Goal: Information Seeking & Learning: Learn about a topic

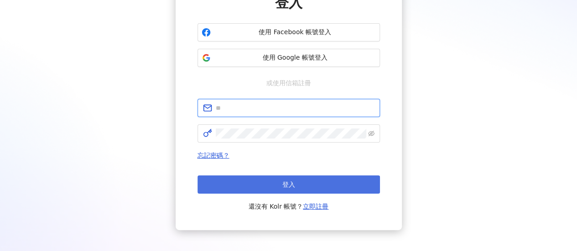
type input "**********"
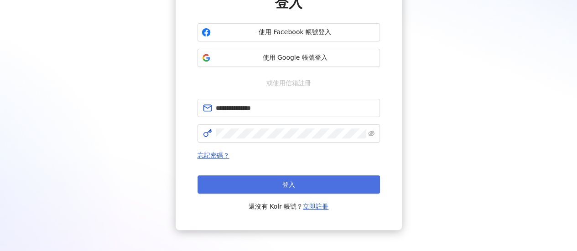
click at [273, 180] on button "登入" at bounding box center [288, 185] width 182 height 18
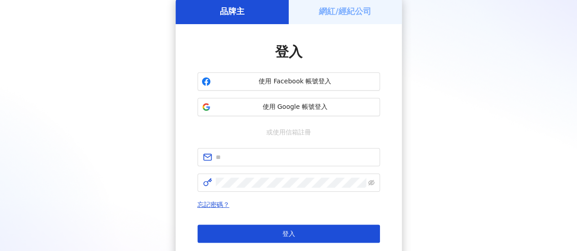
scroll to position [91, 0]
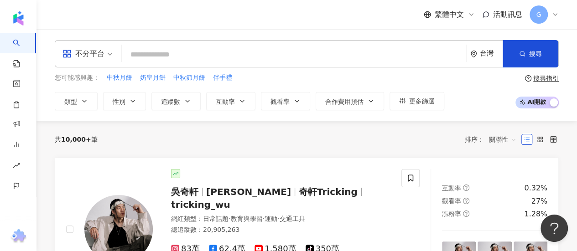
click at [202, 55] on input "search" at bounding box center [293, 54] width 337 height 17
type input "*"
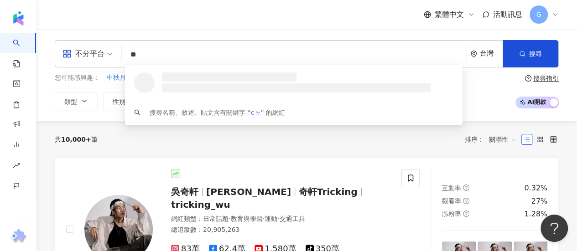
type input "*"
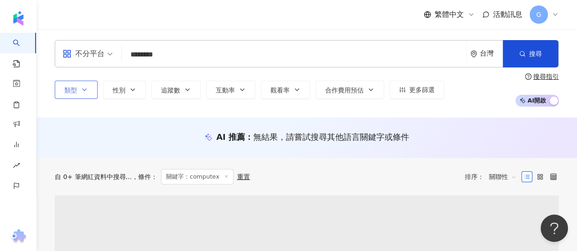
type input "********"
click at [81, 91] on icon "button" at bounding box center [84, 89] width 7 height 7
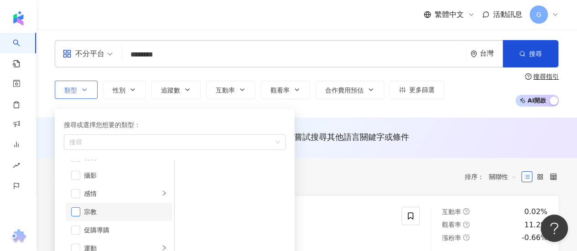
scroll to position [316, 0]
click at [75, 217] on span "button" at bounding box center [75, 220] width 9 height 9
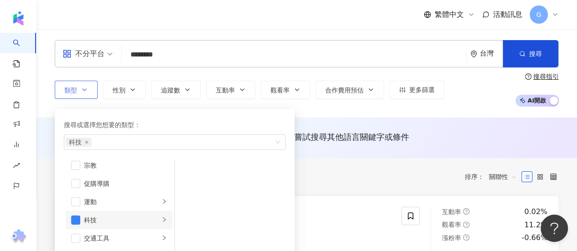
click at [161, 220] on icon "right" at bounding box center [163, 219] width 5 height 5
click at [334, 170] on div "共 634 筆 條件 ： 關鍵字：computex 重置 排序： 關聯性" at bounding box center [307, 177] width 504 height 16
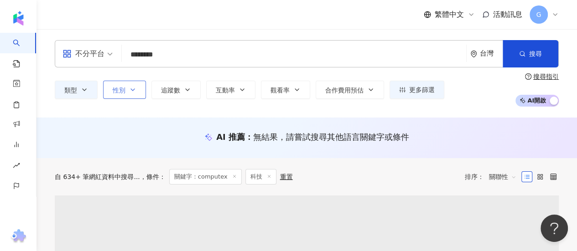
click at [138, 88] on button "性別" at bounding box center [124, 90] width 43 height 18
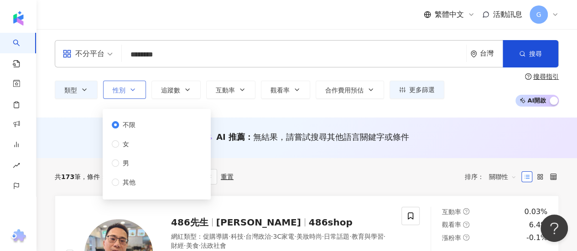
click at [138, 88] on button "性別" at bounding box center [124, 90] width 43 height 18
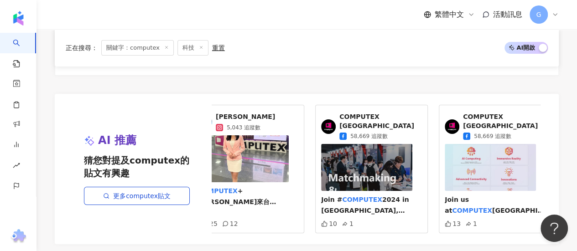
scroll to position [0, 31]
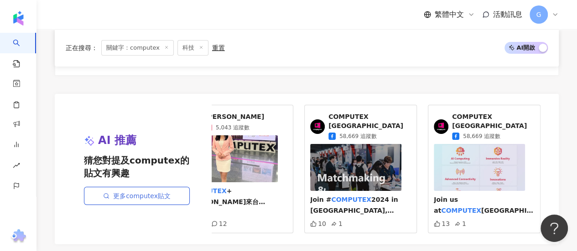
click at [144, 192] on link "更多computex貼文" at bounding box center [137, 196] width 106 height 18
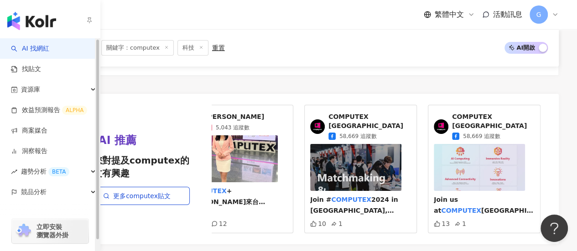
drag, startPoint x: 16, startPoint y: 246, endPoint x: 18, endPoint y: 233, distance: 13.3
click at [18, 233] on img "button" at bounding box center [24, 231] width 18 height 15
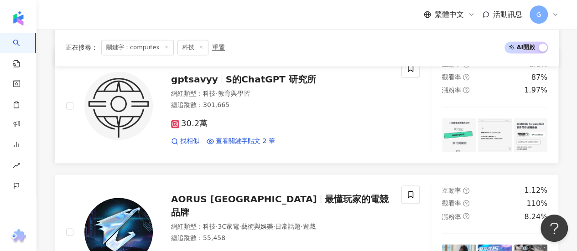
scroll to position [730, 0]
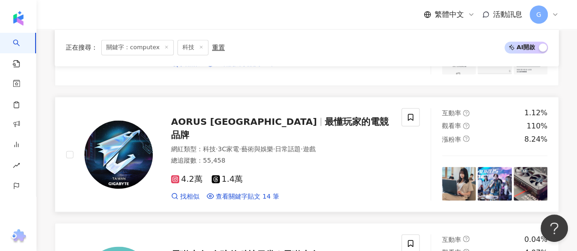
drag, startPoint x: 265, startPoint y: 126, endPoint x: 252, endPoint y: 156, distance: 33.1
click at [252, 156] on div "網紅類型 ： 科技 · 3C家電 · 藝術與娛樂 · 日常話題 · 遊戲 總追蹤數 ： 55,458" at bounding box center [280, 156] width 219 height 22
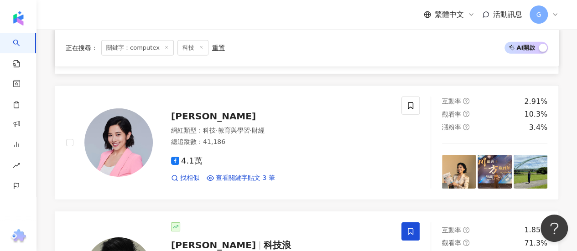
scroll to position [1414, 0]
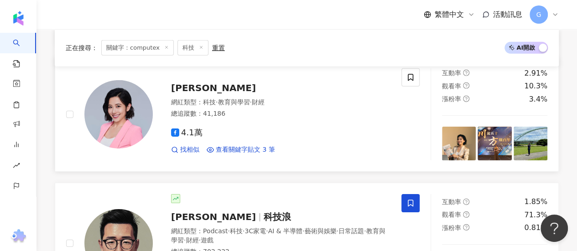
click at [189, 74] on div "劉姿麟 網紅類型 ： 科技 · 教育與學習 · 財經 總追蹤數 ： 41,186 4.1萬 找相似 查看關鍵字貼文 3 筆" at bounding box center [272, 114] width 238 height 80
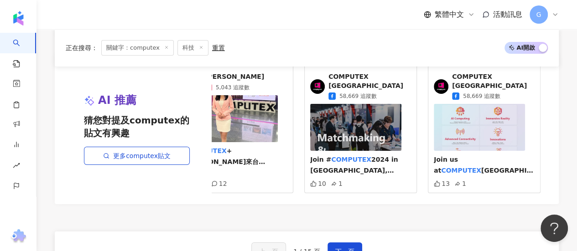
scroll to position [1687, 0]
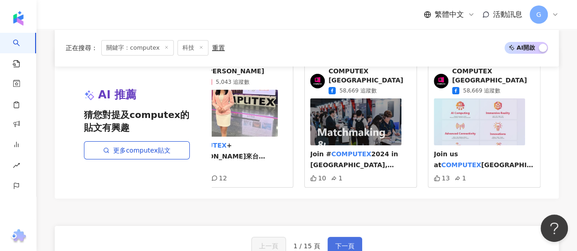
click at [359, 239] on button "下一頁" at bounding box center [344, 246] width 35 height 18
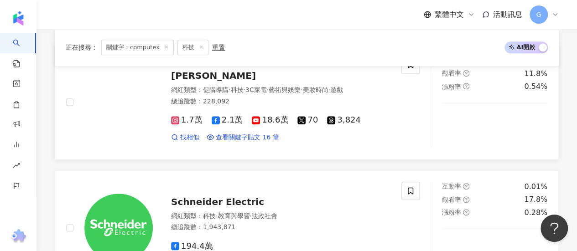
scroll to position [365, 0]
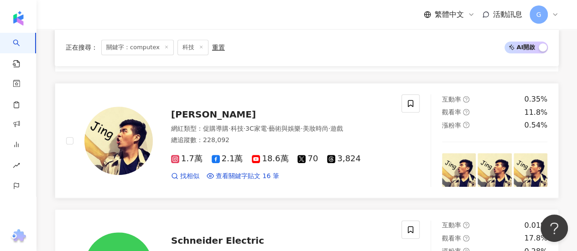
click at [183, 112] on span "Jing" at bounding box center [213, 114] width 85 height 11
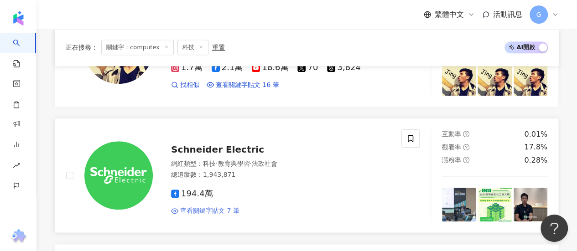
click at [224, 210] on span "查看關鍵字貼文 7 筆" at bounding box center [209, 211] width 59 height 9
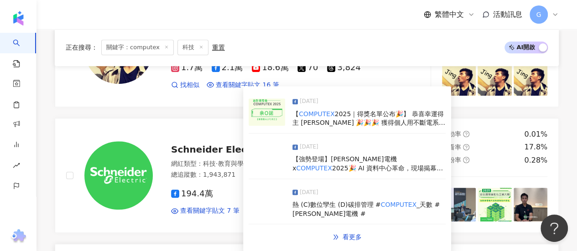
scroll to position [593, 0]
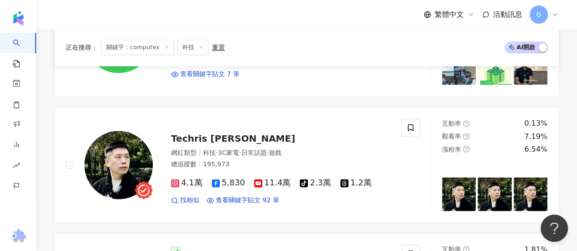
click at [220, 139] on span "Techris 宜峯" at bounding box center [233, 138] width 124 height 11
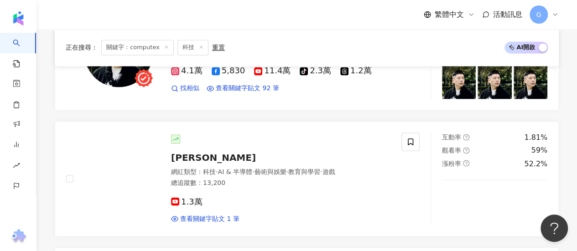
scroll to position [730, 0]
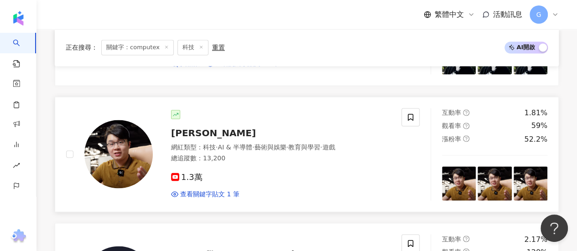
click at [194, 131] on span "萊丘 Laichu" at bounding box center [213, 132] width 85 height 11
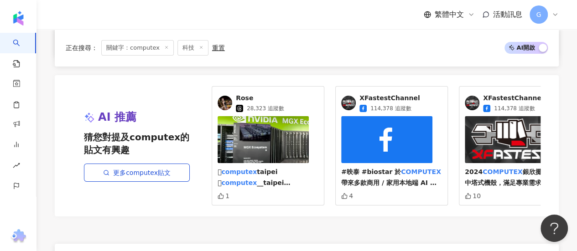
scroll to position [1824, 0]
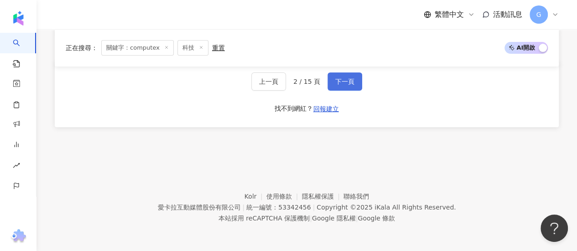
click at [335, 85] on span "下一頁" at bounding box center [344, 81] width 19 height 7
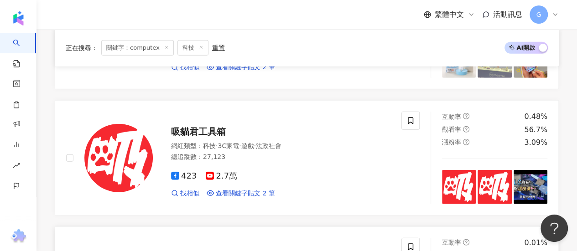
scroll to position [1203, 0]
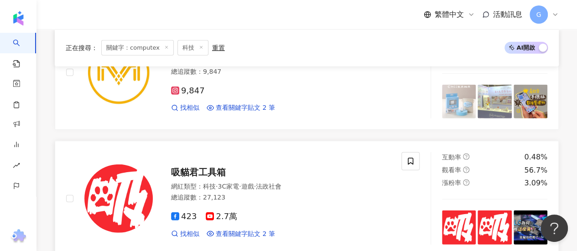
click at [209, 170] on span "吸貓君工具箱" at bounding box center [198, 172] width 55 height 11
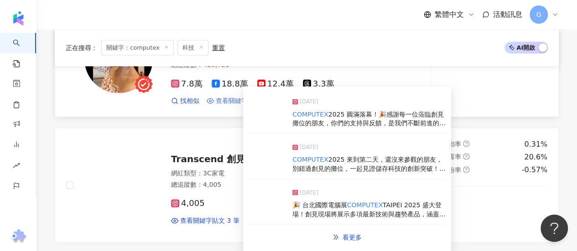
scroll to position [747, 0]
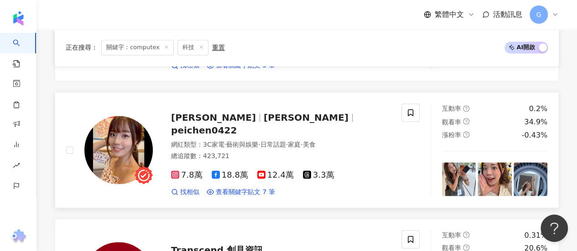
click at [264, 123] on span "宇恩yu_n" at bounding box center [306, 117] width 85 height 11
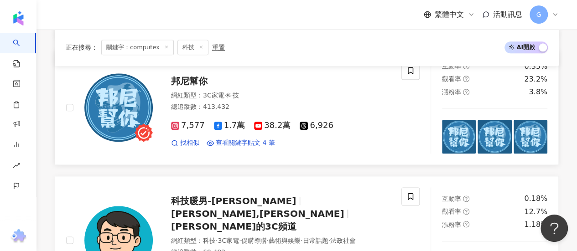
scroll to position [474, 0]
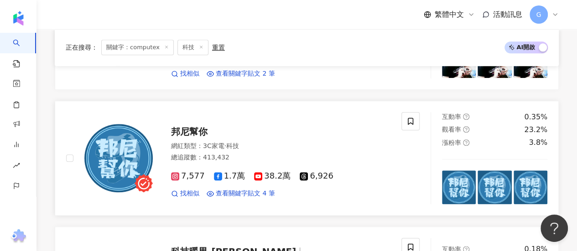
click at [204, 136] on span "邦尼幫你" at bounding box center [189, 131] width 36 height 11
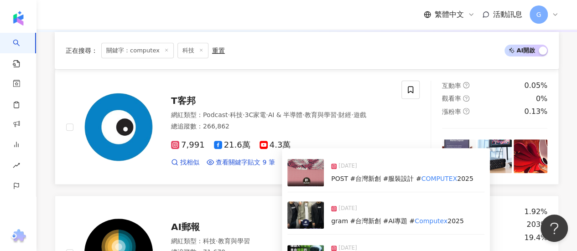
scroll to position [63, 0]
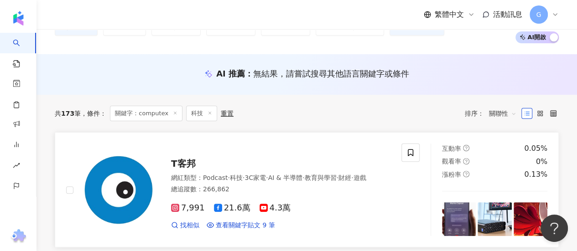
click at [193, 161] on span "T客邦" at bounding box center [183, 163] width 25 height 11
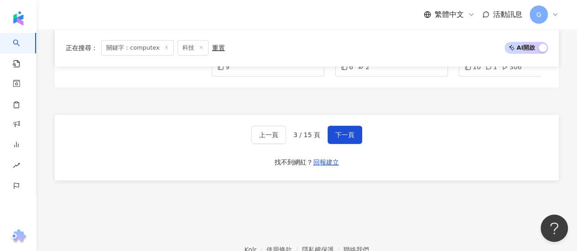
scroll to position [1843, 0]
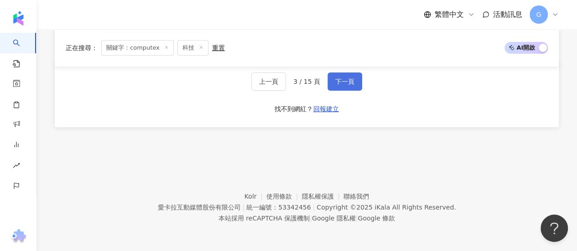
click at [348, 79] on span "下一頁" at bounding box center [344, 81] width 19 height 7
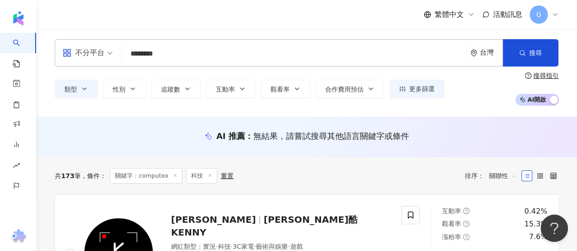
scroll to position [0, 0]
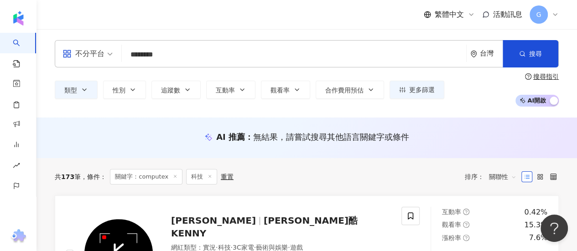
click at [503, 177] on span "關聯性" at bounding box center [502, 177] width 27 height 15
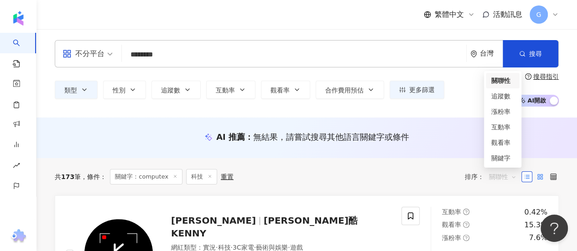
click at [544, 178] on label at bounding box center [539, 176] width 11 height 11
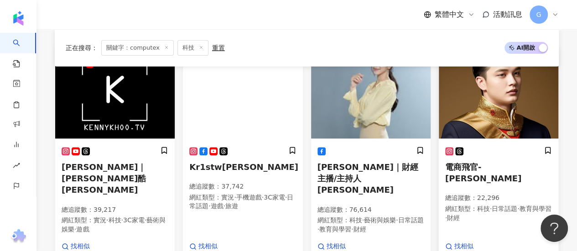
scroll to position [182, 0]
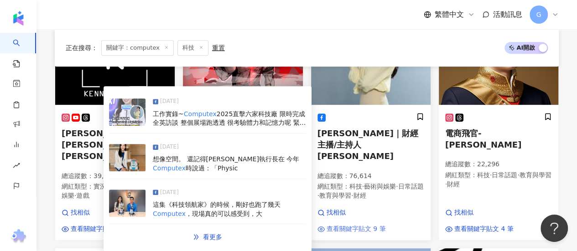
click at [360, 225] on span "查看關鍵字貼文 9 筆" at bounding box center [355, 229] width 59 height 9
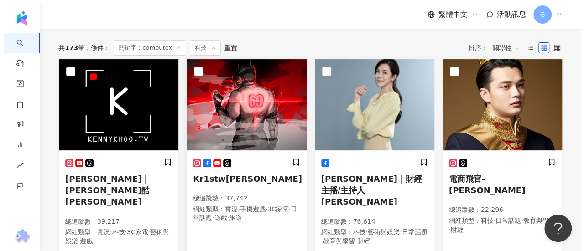
scroll to position [0, 0]
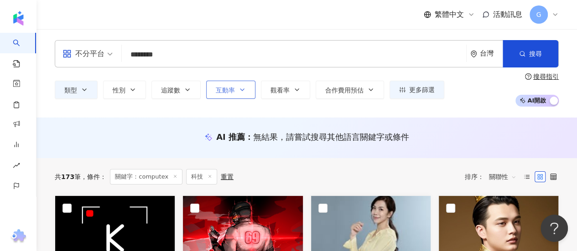
click at [238, 90] on icon "button" at bounding box center [241, 89] width 7 height 7
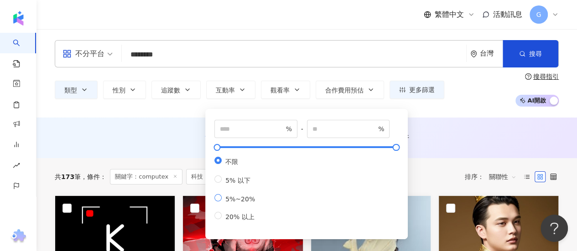
click at [236, 203] on span "5%~20%" at bounding box center [240, 199] width 37 height 7
type input "*"
type input "**"
click at [403, 94] on button "更多篩選" at bounding box center [416, 90] width 55 height 18
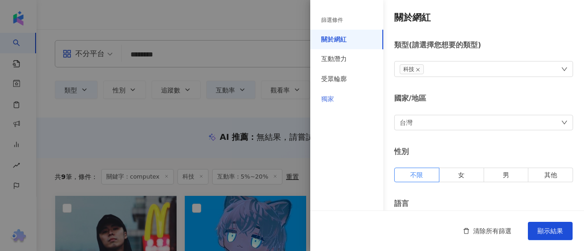
click at [340, 102] on div "獨家" at bounding box center [346, 99] width 73 height 20
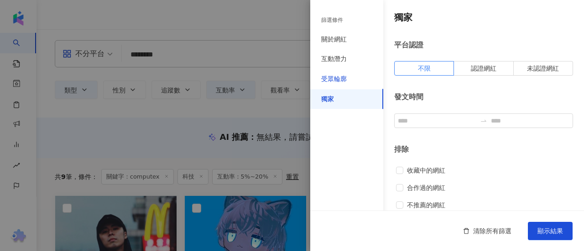
click at [338, 78] on div "受眾輪廓" at bounding box center [334, 79] width 26 height 9
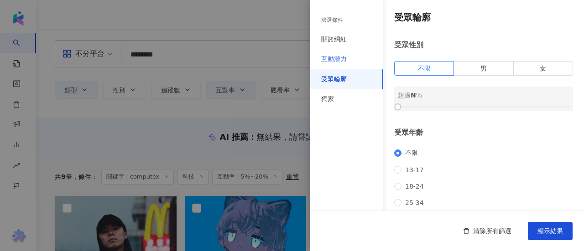
click at [340, 65] on div "互動潛力" at bounding box center [346, 59] width 73 height 20
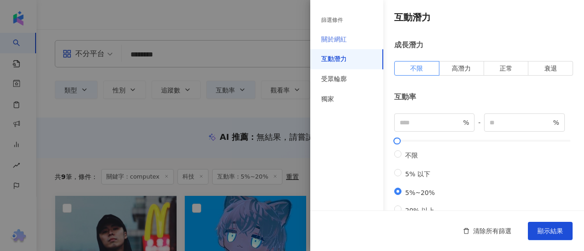
click at [347, 38] on div "關於網紅" at bounding box center [346, 40] width 73 height 20
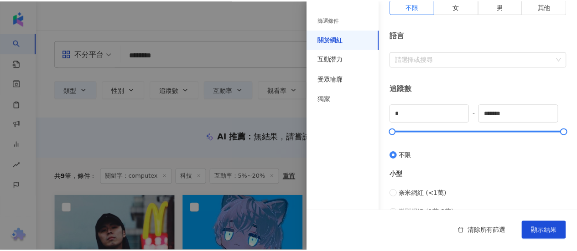
scroll to position [182, 0]
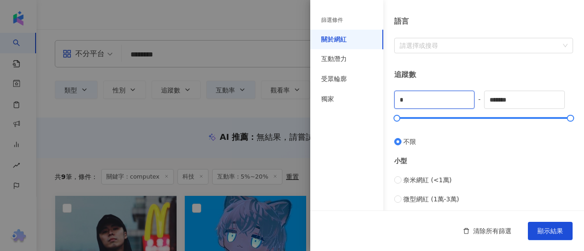
drag, startPoint x: 406, startPoint y: 97, endPoint x: 393, endPoint y: 92, distance: 13.7
click at [393, 92] on div "關於網紅 類型 ( 請選擇您想要的類型 ) 科技 國家/地區 台灣 性別 不限 女 男 其他 語言 請選擇或搜尋 追蹤數 * - ******* 不限 小型 …" at bounding box center [447, 142] width 274 height 649
type input "****"
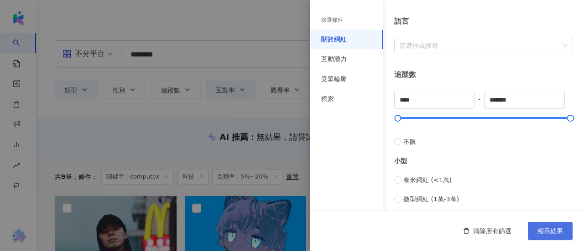
click at [551, 234] on span "顯示結果" at bounding box center [550, 231] width 26 height 7
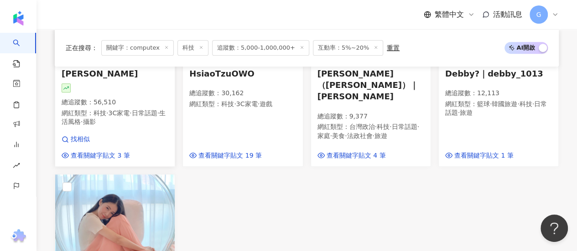
scroll to position [228, 0]
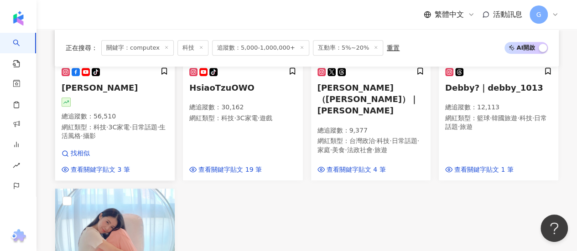
click at [90, 124] on p "網紅類型 ： 科技 · 3C家電 · 日常話題 · 生活風格 · 攝影" at bounding box center [115, 132] width 107 height 18
click at [286, 115] on p "網紅類型 ： 科技 · 3C家電 · 遊戲" at bounding box center [242, 118] width 107 height 9
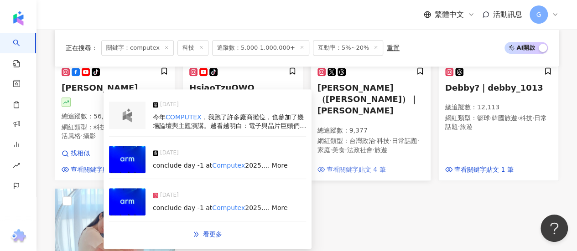
click at [379, 171] on span "查看關鍵字貼文 4 筆" at bounding box center [355, 170] width 59 height 9
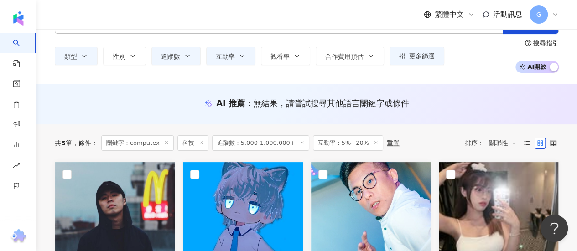
scroll to position [0, 0]
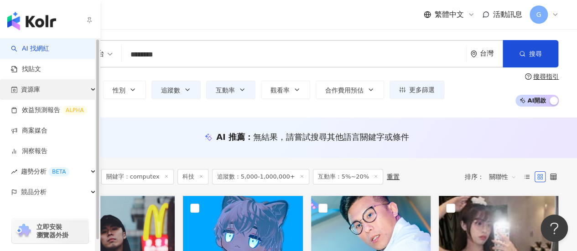
click at [72, 88] on div "資源庫" at bounding box center [50, 89] width 100 height 21
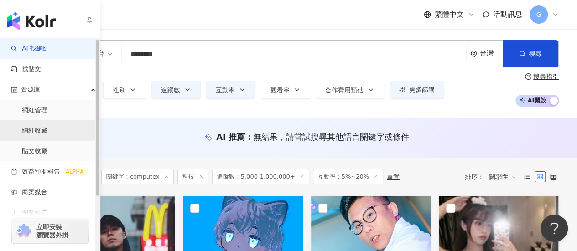
click at [44, 128] on link "網紅收藏" at bounding box center [35, 130] width 26 height 9
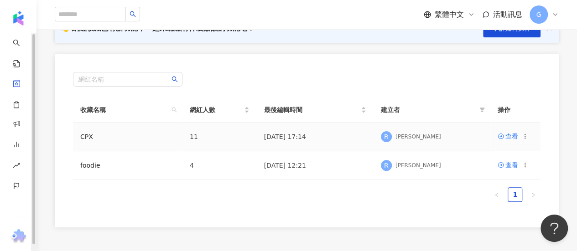
scroll to position [91, 0]
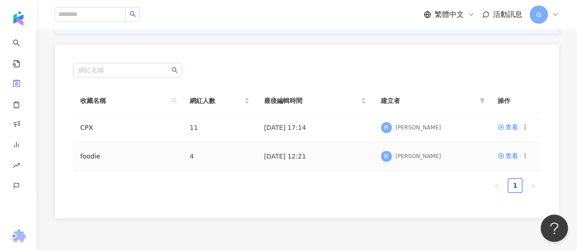
click at [523, 153] on icon at bounding box center [525, 156] width 6 height 6
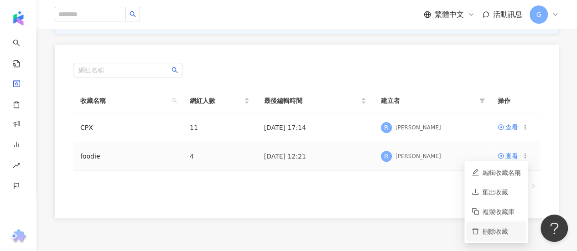
click at [500, 229] on div "刪除收藏" at bounding box center [501, 232] width 38 height 10
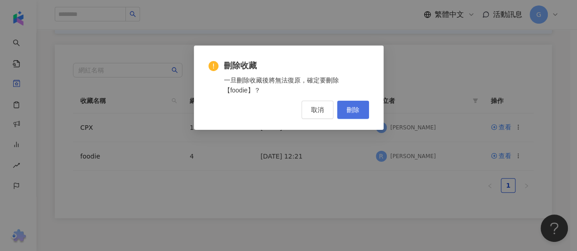
click at [350, 116] on button "刪除" at bounding box center [353, 110] width 32 height 18
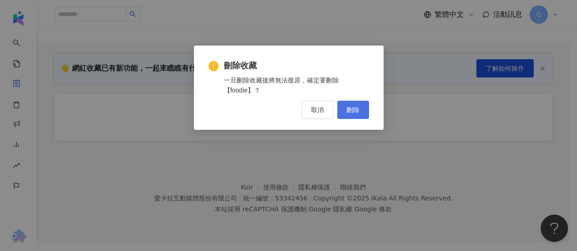
scroll to position [0, 0]
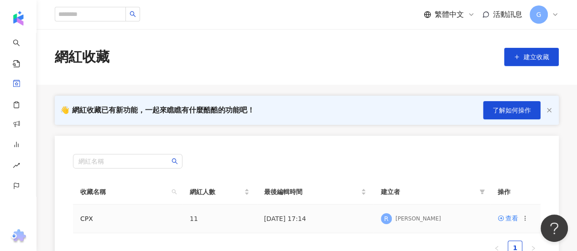
click at [230, 217] on td "11" at bounding box center [219, 219] width 74 height 29
click at [151, 221] on td "CPX" at bounding box center [127, 219] width 109 height 29
click at [84, 220] on link "CPX" at bounding box center [86, 218] width 13 height 7
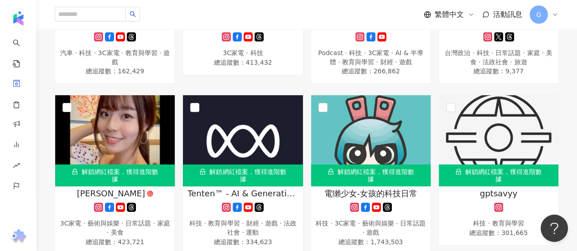
scroll to position [91, 0]
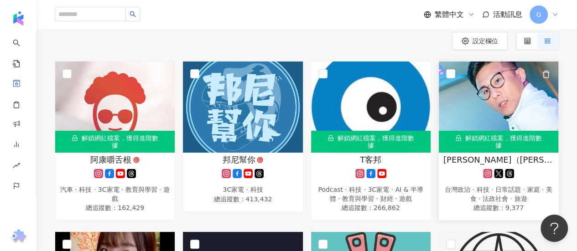
click at [545, 73] on icon "button" at bounding box center [546, 74] width 8 height 8
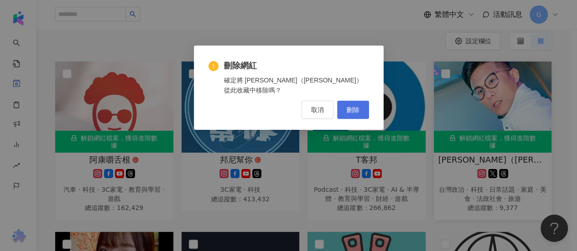
click at [358, 106] on span "刪除" at bounding box center [353, 109] width 13 height 7
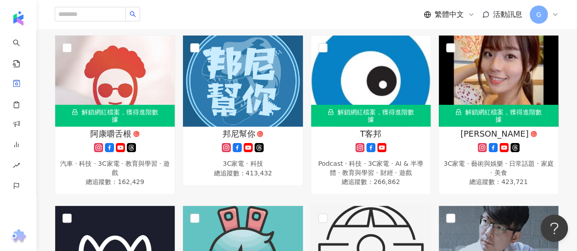
scroll to position [137, 0]
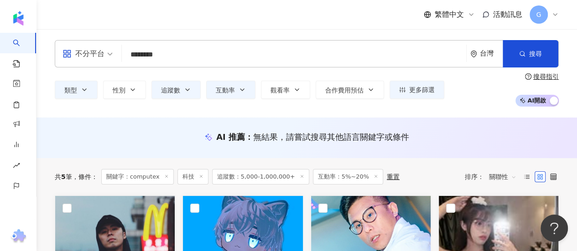
click at [373, 178] on icon at bounding box center [375, 176] width 5 height 5
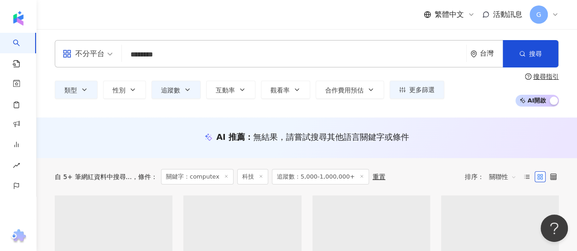
click at [191, 56] on input "********" at bounding box center [293, 54] width 337 height 17
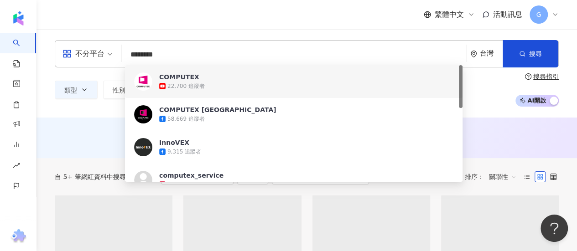
click at [546, 77] on div "搜尋指引" at bounding box center [546, 76] width 26 height 7
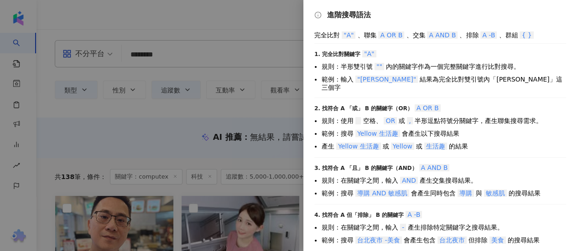
click at [200, 62] on div at bounding box center [288, 125] width 577 height 251
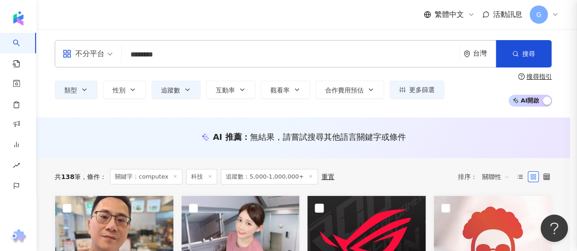
click at [175, 52] on input "********" at bounding box center [290, 54] width 330 height 17
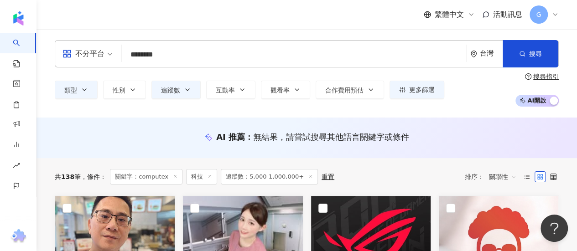
click at [548, 74] on div "搜尋指引" at bounding box center [546, 76] width 26 height 7
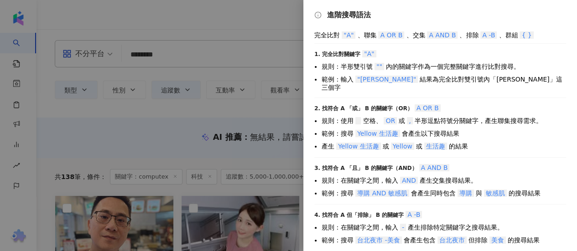
click at [200, 58] on div at bounding box center [288, 125] width 577 height 251
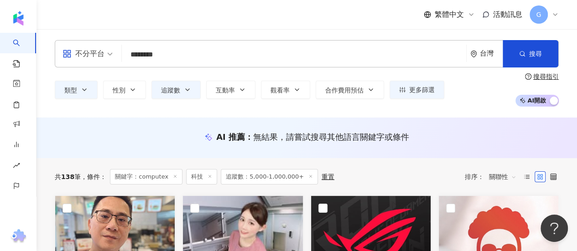
click at [191, 61] on input "********" at bounding box center [293, 54] width 337 height 17
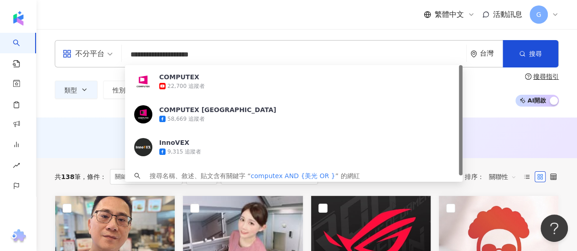
click at [538, 78] on div "搜尋指引" at bounding box center [546, 76] width 26 height 7
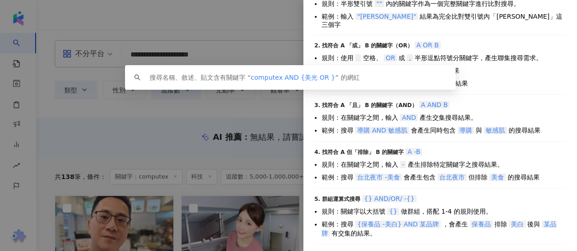
scroll to position [65, 0]
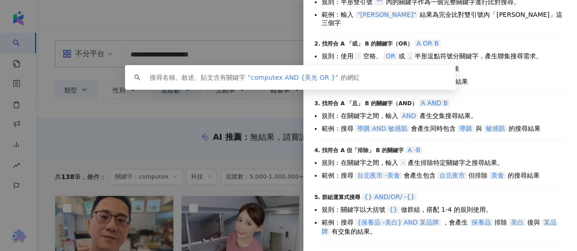
click at [285, 125] on div at bounding box center [288, 125] width 577 height 251
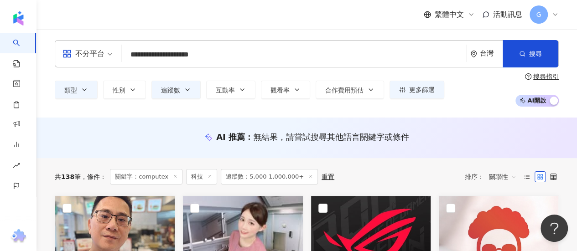
click at [166, 54] on input "**********" at bounding box center [293, 54] width 337 height 17
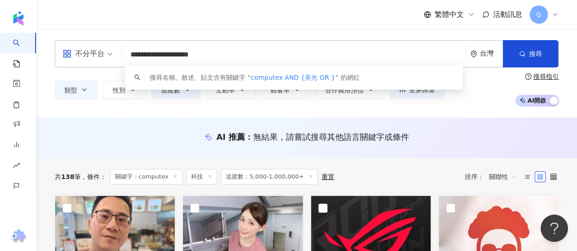
click at [130, 54] on input "**********" at bounding box center [293, 54] width 337 height 17
click at [251, 56] on input "**********" at bounding box center [293, 54] width 337 height 17
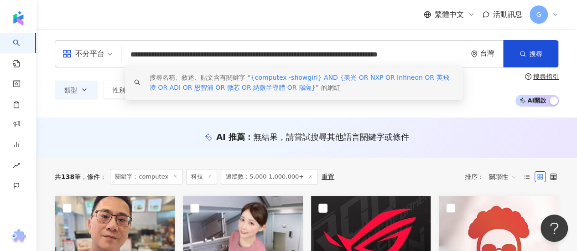
scroll to position [0, 0]
drag, startPoint x: 460, startPoint y: 52, endPoint x: 58, endPoint y: 67, distance: 402.0
click at [58, 67] on div "**********" at bounding box center [307, 53] width 504 height 27
click at [418, 106] on div "類型 性別 追蹤數 互動率 觀看率 合作費用預估 更多篩選 搜尋指引 AI 開啟 AI 關閉" at bounding box center [307, 90] width 504 height 34
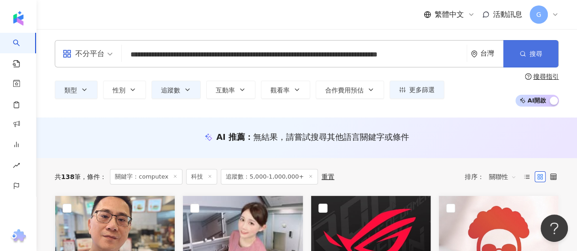
click at [512, 57] on button "搜尋" at bounding box center [530, 53] width 55 height 27
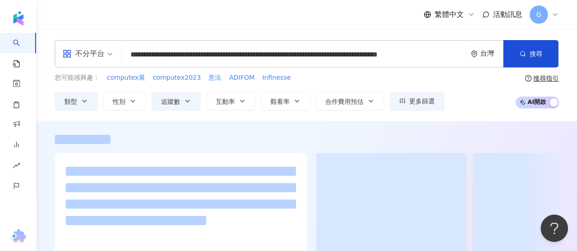
click at [345, 139] on div at bounding box center [307, 139] width 504 height 9
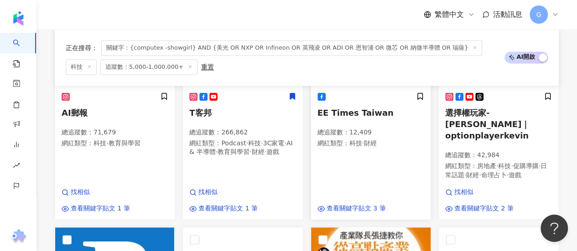
scroll to position [638, 0]
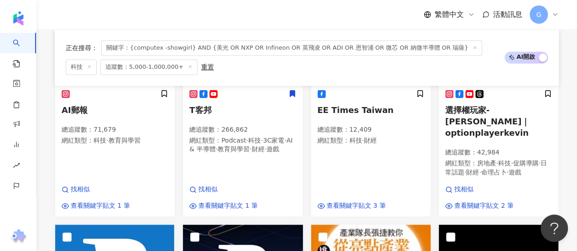
click at [416, 52] on span "關鍵字：{computex -showgirl} AND {美光 OR NXP OR Infineon OR 英飛凌 OR ADI OR 恩智浦 OR 微芯 …" at bounding box center [291, 48] width 381 height 16
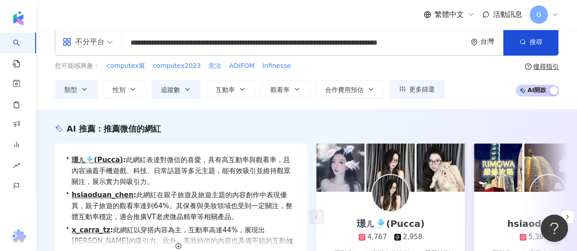
scroll to position [0, 0]
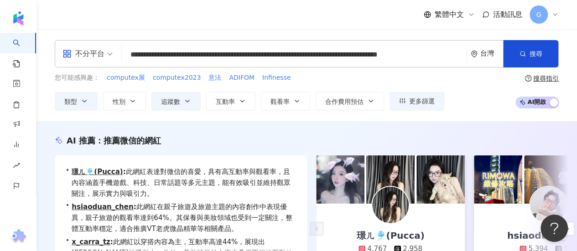
click at [440, 55] on input "**********" at bounding box center [293, 54] width 337 height 17
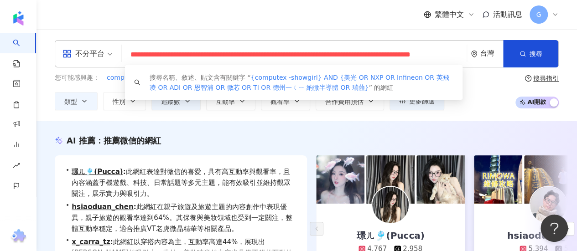
scroll to position [0, 44]
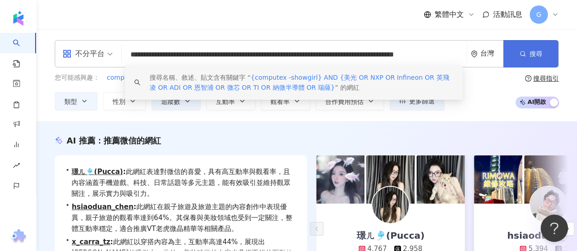
type input "**********"
click at [532, 47] on button "搜尋" at bounding box center [530, 53] width 55 height 27
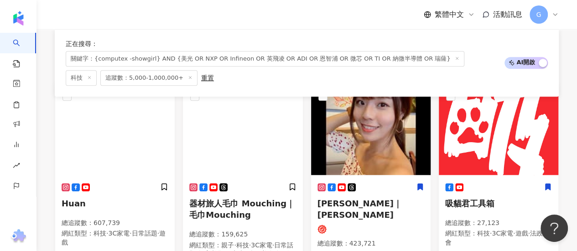
scroll to position [365, 0]
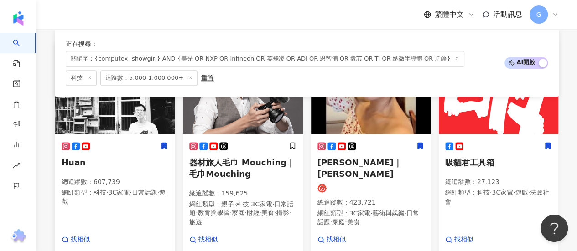
click at [165, 143] on icon at bounding box center [164, 146] width 5 height 6
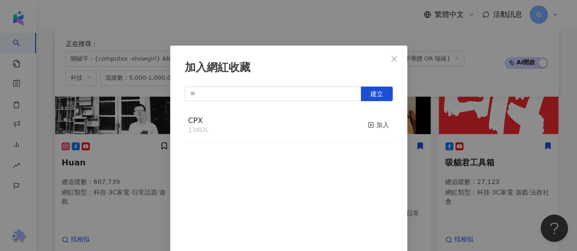
scroll to position [32, 0]
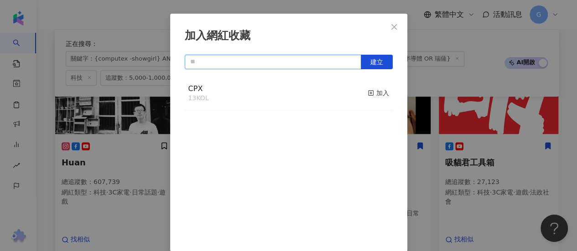
click at [293, 67] on input "text" at bounding box center [273, 62] width 176 height 15
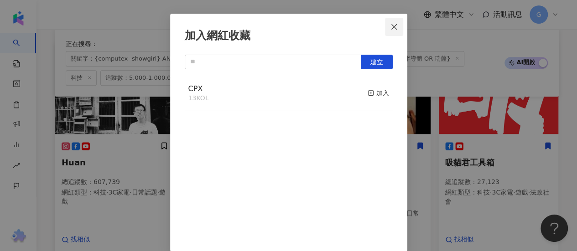
click at [390, 26] on icon "close" at bounding box center [393, 26] width 7 height 7
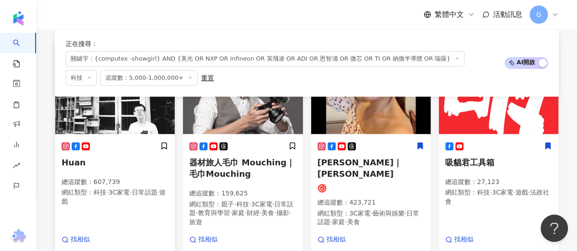
scroll to position [0, 0]
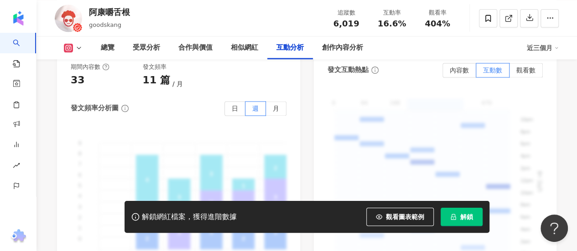
scroll to position [2326, 0]
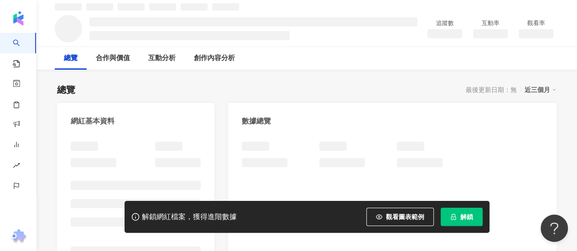
scroll to position [46, 0]
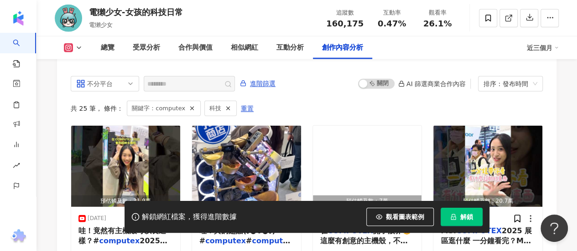
scroll to position [2817, 0]
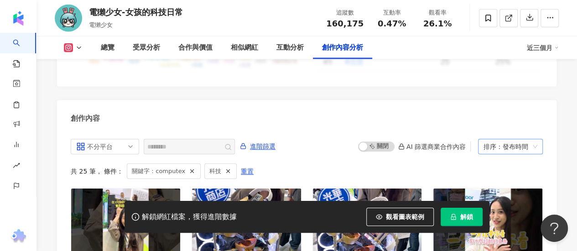
click at [534, 140] on span "排序：發布時間" at bounding box center [510, 147] width 54 height 15
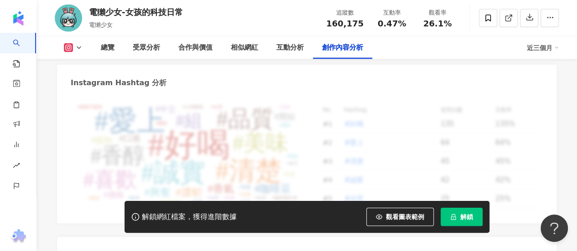
scroll to position [2498, 0]
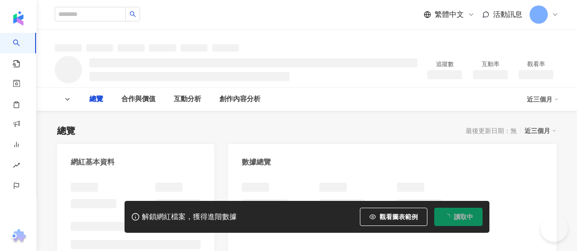
type input "********"
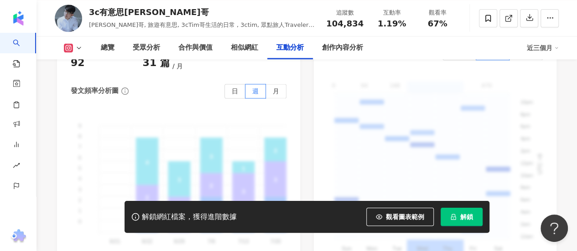
scroll to position [2325, 0]
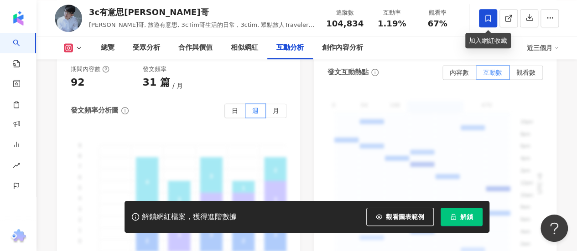
click at [489, 16] on icon at bounding box center [488, 18] width 8 height 8
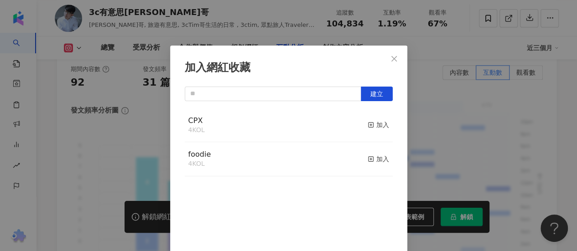
scroll to position [32, 0]
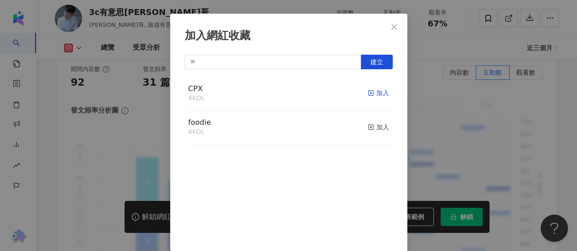
click at [369, 93] on div "加入" at bounding box center [378, 93] width 21 height 10
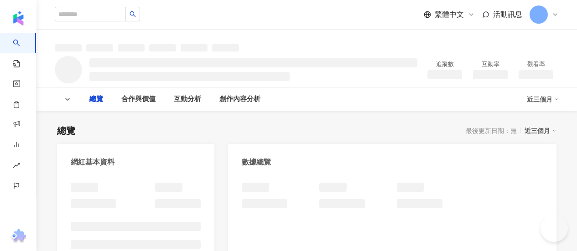
type input "********"
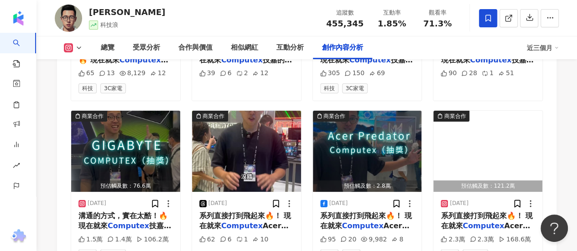
scroll to position [3281, 0]
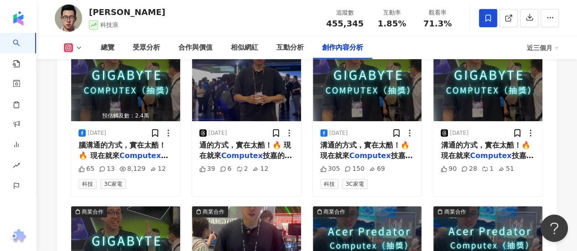
scroll to position [3108, 0]
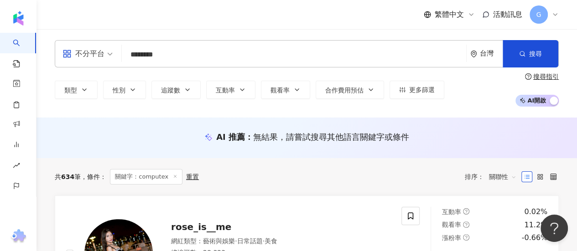
click at [535, 76] on div "搜尋指引" at bounding box center [546, 76] width 26 height 7
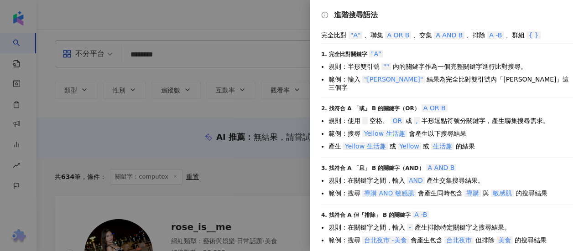
click at [200, 61] on div at bounding box center [292, 125] width 584 height 251
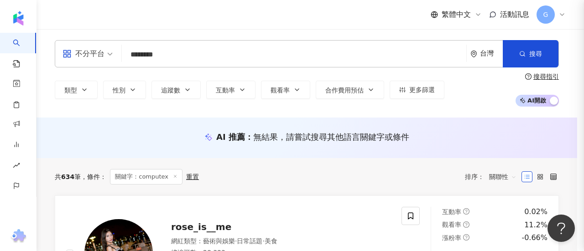
click at [182, 52] on div at bounding box center [292, 125] width 584 height 251
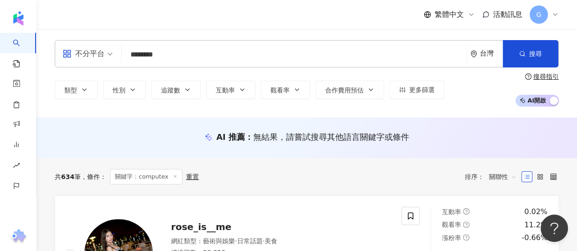
click at [182, 52] on input "********" at bounding box center [293, 54] width 337 height 17
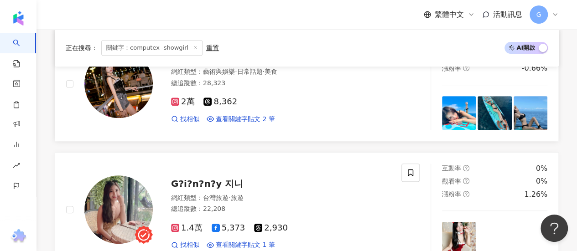
scroll to position [182, 0]
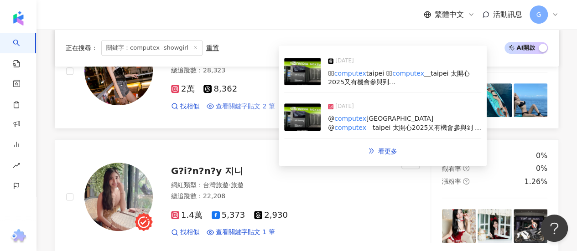
type input "**********"
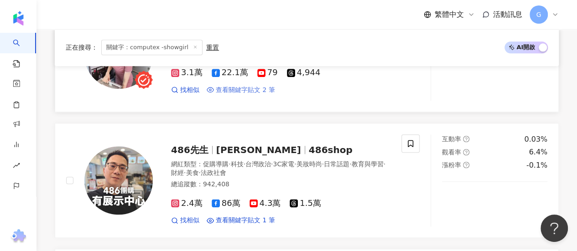
scroll to position [502, 0]
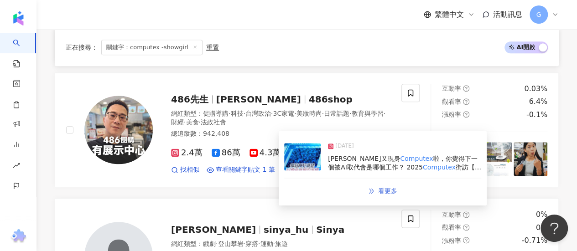
drag, startPoint x: 316, startPoint y: 164, endPoint x: 376, endPoint y: 188, distance: 64.0
click at [376, 188] on link "看更多" at bounding box center [382, 191] width 48 height 18
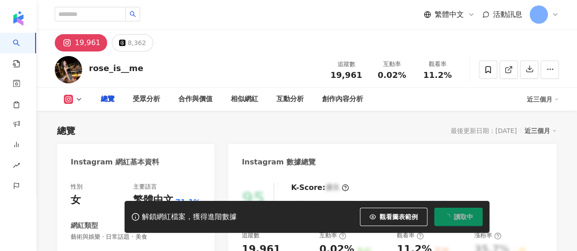
type input "**********"
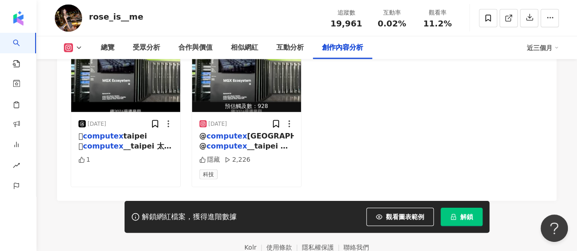
scroll to position [2946, 0]
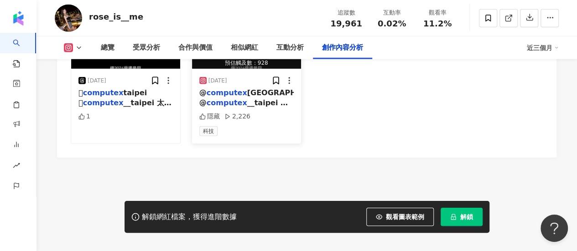
click at [244, 98] on span "__taipei 太開心2025又有機會參與到 對於AI領域相關有興趣的都可以好好仔細觀賞這部影片喔 有問題也可以跟我多做討論，我都願意跟大家交流 #" at bounding box center [244, 133] width 90 height 70
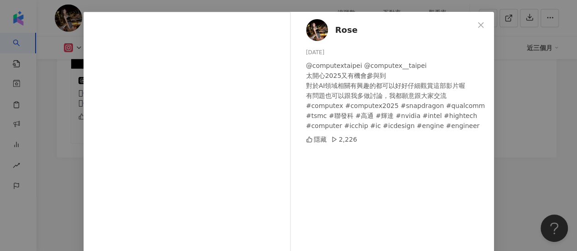
scroll to position [46, 0]
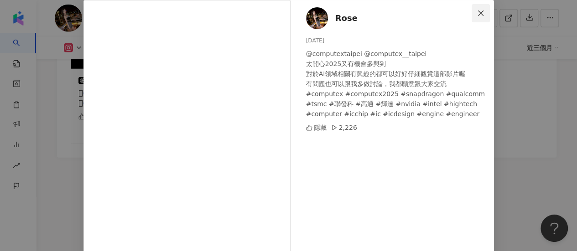
click at [477, 15] on icon "close" at bounding box center [480, 13] width 7 height 7
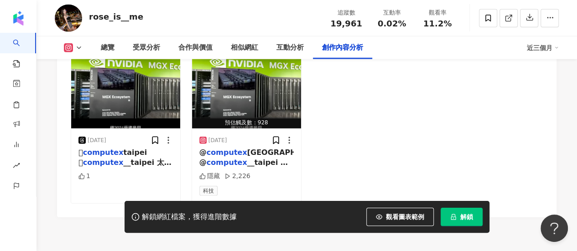
scroll to position [2901, 0]
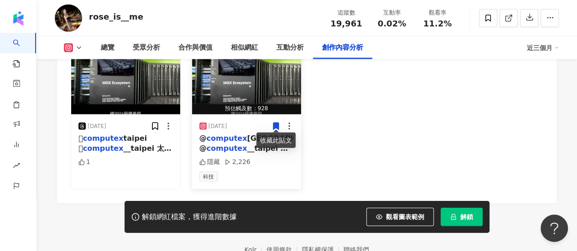
click at [275, 123] on icon at bounding box center [275, 126] width 5 height 7
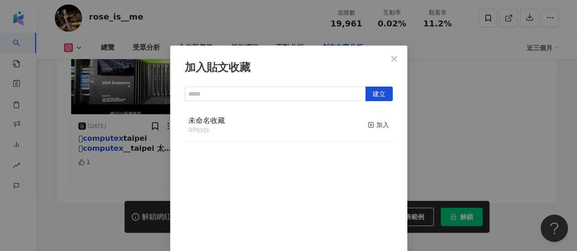
scroll to position [32, 0]
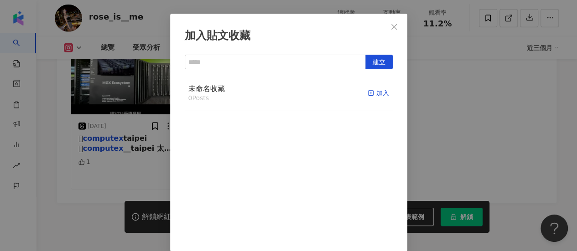
click at [368, 93] on icon "button" at bounding box center [371, 93] width 6 height 6
click at [203, 91] on span "未命名收藏" at bounding box center [206, 88] width 36 height 9
click at [394, 31] on button "Close" at bounding box center [394, 27] width 18 height 18
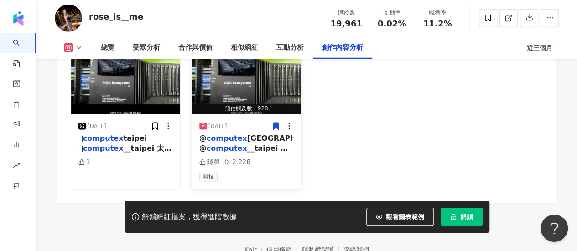
scroll to position [0, 0]
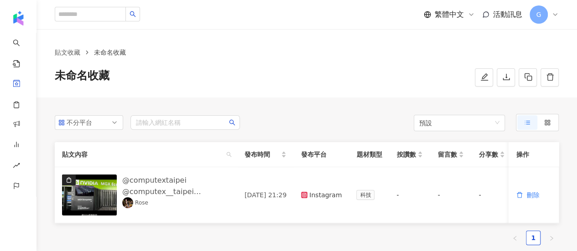
click at [109, 76] on div "未命名收藏" at bounding box center [307, 77] width 504 height 18
click at [478, 78] on button "button" at bounding box center [484, 77] width 18 height 18
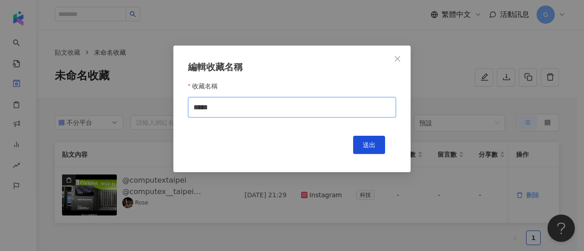
drag, startPoint x: 178, startPoint y: 109, endPoint x: 80, endPoint y: 108, distance: 98.0
click at [80, 108] on div "編輯收藏名稱 收藏名稱 ***** 送出" at bounding box center [292, 125] width 584 height 251
type input "*"
type input "**********"
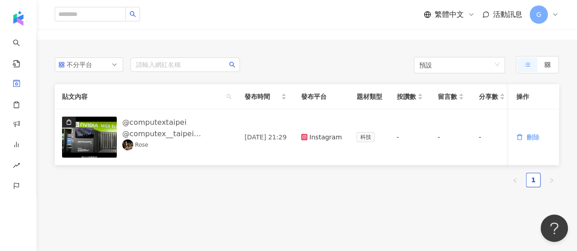
scroll to position [91, 0]
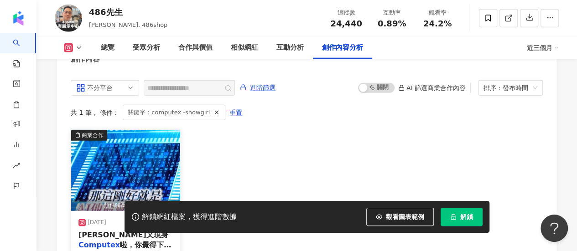
scroll to position [2897, 0]
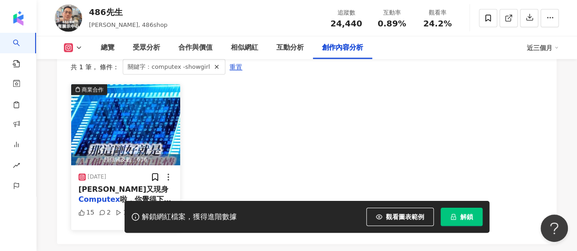
click at [101, 185] on span "[PERSON_NAME]又現身" at bounding box center [123, 189] width 90 height 9
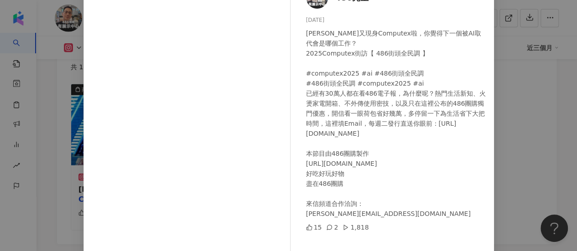
scroll to position [46, 0]
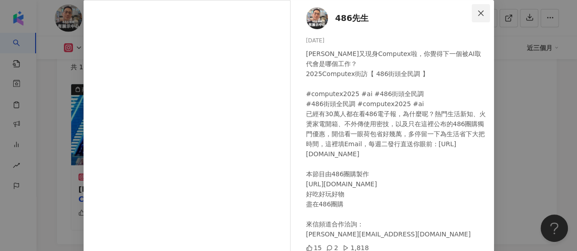
click at [477, 15] on icon "close" at bounding box center [480, 13] width 7 height 7
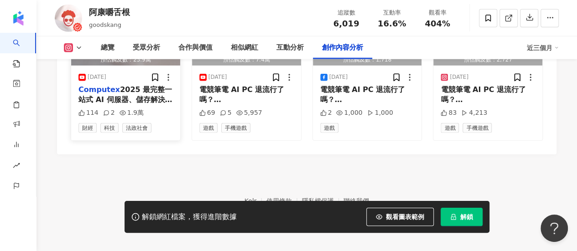
scroll to position [2829, 0]
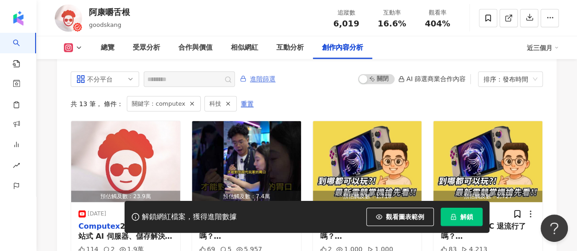
click at [275, 82] on span "進階篩選" at bounding box center [263, 79] width 26 height 15
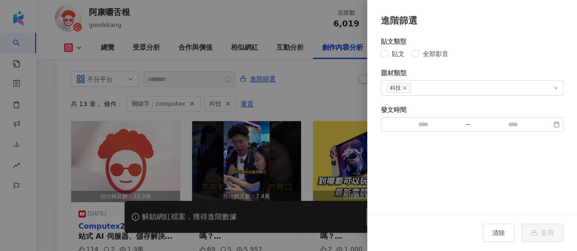
click at [286, 46] on div at bounding box center [288, 125] width 577 height 251
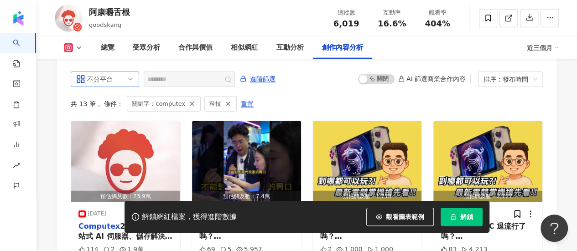
click at [125, 75] on span "不分平台" at bounding box center [104, 79] width 57 height 15
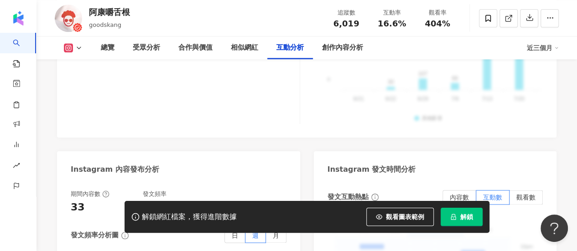
scroll to position [1963, 0]
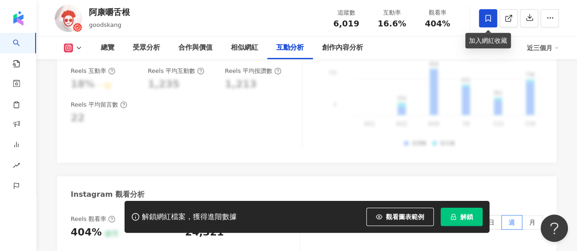
click at [492, 23] on span at bounding box center [488, 18] width 18 height 18
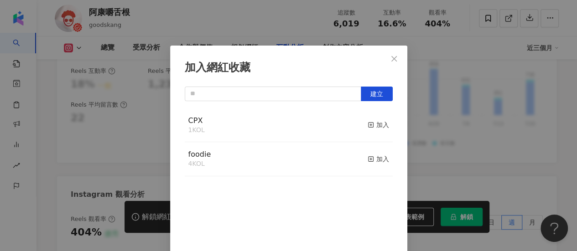
scroll to position [32, 0]
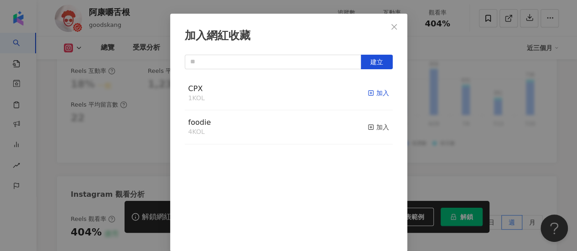
click at [370, 93] on div "加入" at bounding box center [378, 93] width 21 height 10
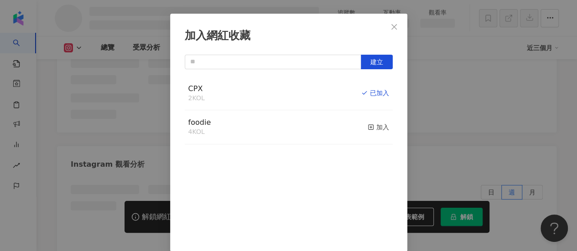
scroll to position [1727, 0]
click at [390, 26] on icon "close" at bounding box center [393, 26] width 7 height 7
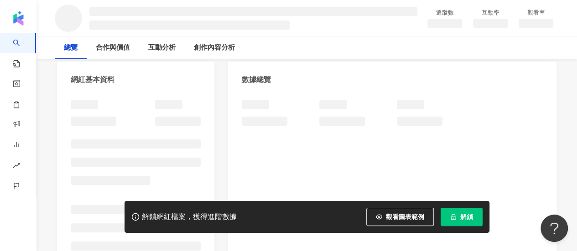
scroll to position [91, 0]
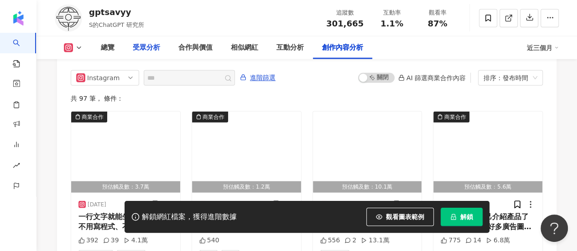
scroll to position [2873, 0]
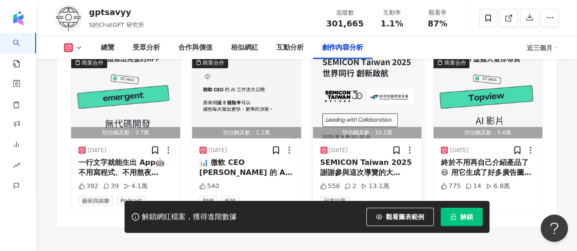
click at [366, 176] on div "SEMICON Taiwan 2025 謝謝參與這次導覽的大家！！🫡" at bounding box center [367, 168] width 94 height 21
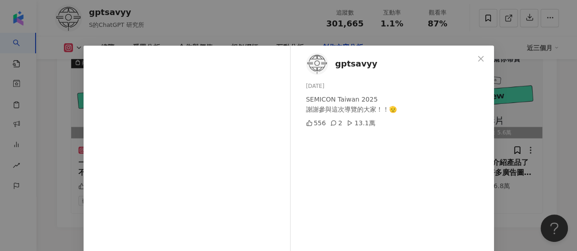
click at [193, 34] on div "gptsavyy [DATE] SEMICON Taiwan 2025 謝謝參與這次導覽的大家！！🫡 556 2 13.1萬 查看原始貼文" at bounding box center [288, 125] width 577 height 251
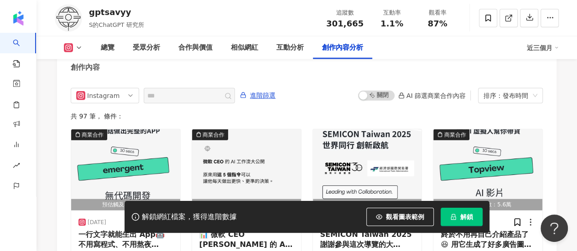
scroll to position [2729, 0]
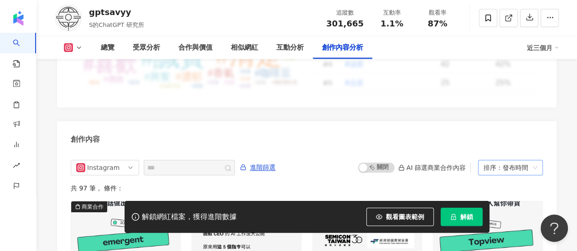
click at [495, 172] on div "排序：發布時間" at bounding box center [506, 168] width 46 height 15
click at [500, 174] on div "排序：發布時間" at bounding box center [506, 168] width 46 height 15
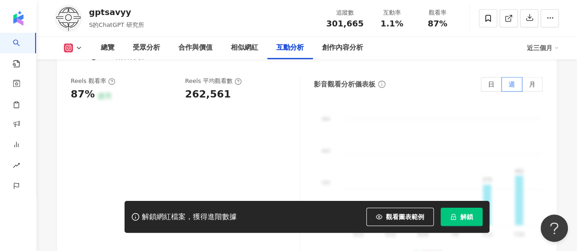
scroll to position [1999, 0]
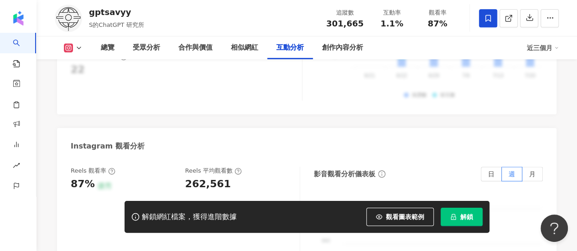
click at [495, 19] on span at bounding box center [488, 18] width 18 height 18
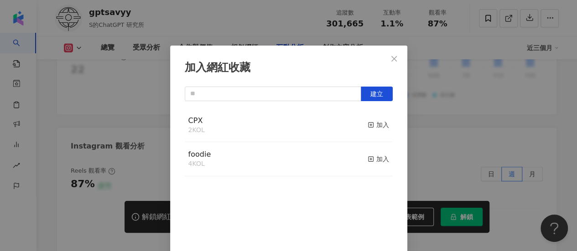
scroll to position [32, 0]
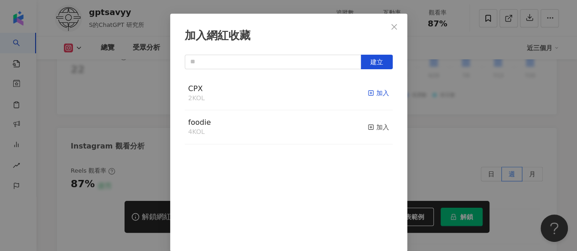
click at [371, 93] on div "加入" at bounding box center [378, 93] width 21 height 10
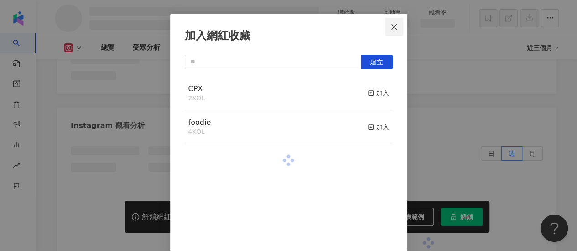
scroll to position [1756, 0]
click at [390, 28] on icon "close" at bounding box center [393, 26] width 7 height 7
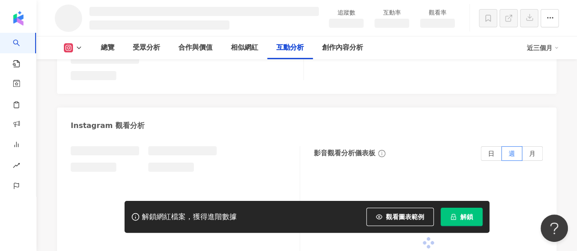
scroll to position [1989, 0]
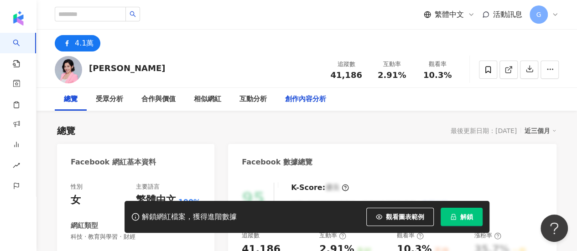
click at [312, 100] on div "創作內容分析" at bounding box center [305, 99] width 41 height 11
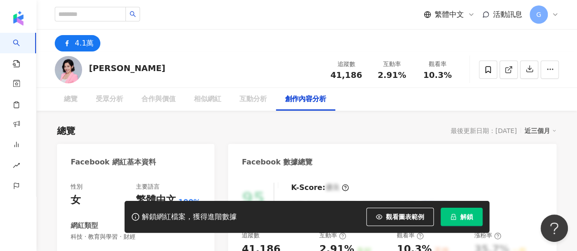
click at [312, 100] on div "創作內容分析" at bounding box center [305, 99] width 41 height 11
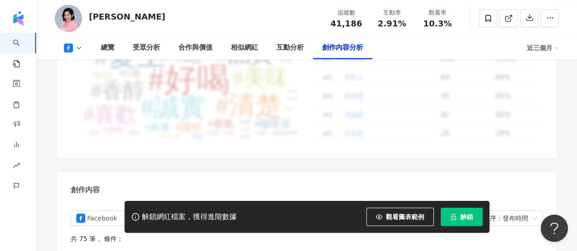
scroll to position [2516, 0]
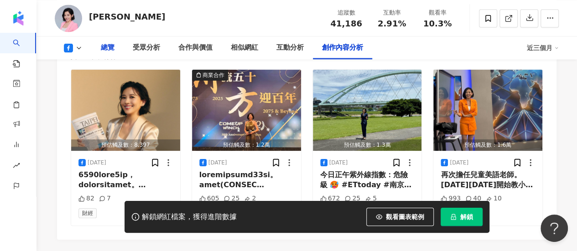
click at [108, 47] on div "總覽" at bounding box center [108, 47] width 14 height 11
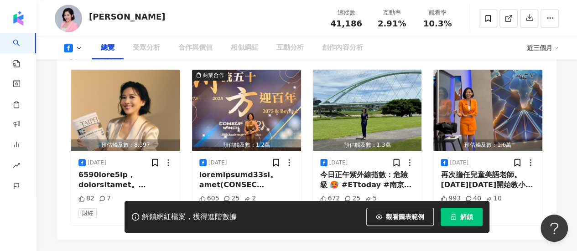
scroll to position [56, 0]
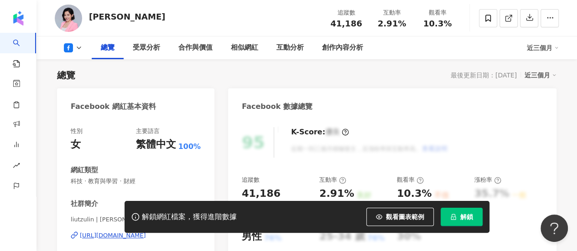
click at [135, 232] on div "https://www.facebook.com/115595181820223" at bounding box center [113, 236] width 66 height 8
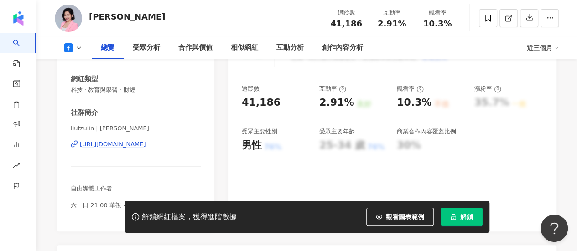
click at [484, 21] on icon at bounding box center [488, 18] width 8 height 8
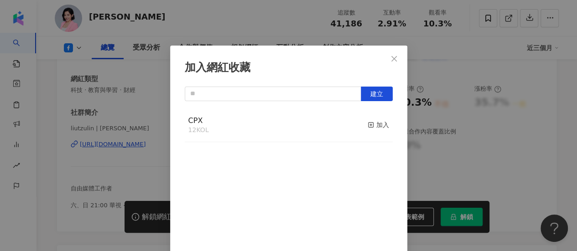
scroll to position [32, 0]
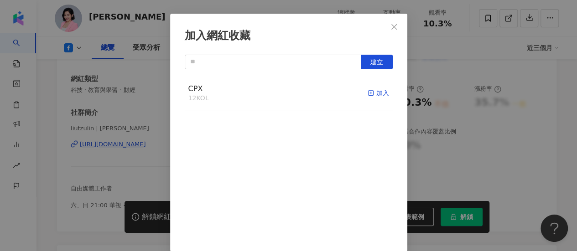
click at [368, 93] on icon "button" at bounding box center [371, 93] width 6 height 6
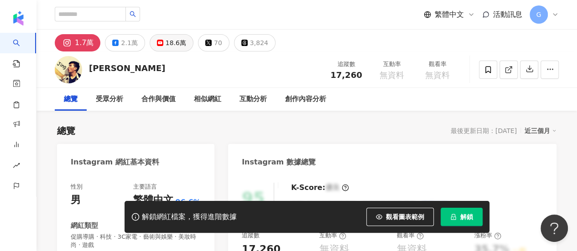
click at [157, 43] on rect at bounding box center [159, 43] width 5 height 4
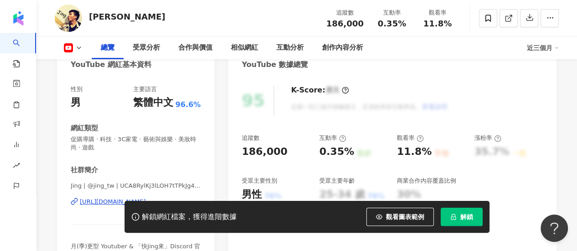
scroll to position [137, 0]
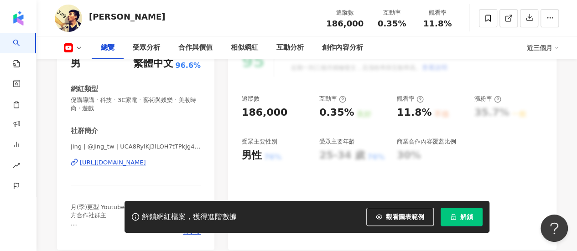
click at [129, 160] on div "https://www.youtube.com/channel/UCA8RylKj3lLOH7tTPkJg4OQ" at bounding box center [113, 163] width 66 height 8
click at [348, 41] on div "創作內容分析" at bounding box center [342, 47] width 59 height 23
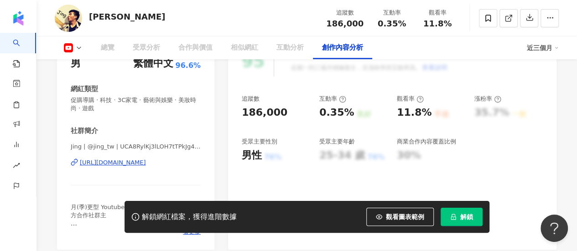
scroll to position [2320, 0]
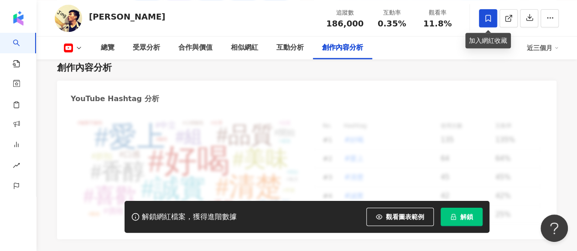
click at [480, 16] on span at bounding box center [488, 18] width 18 height 18
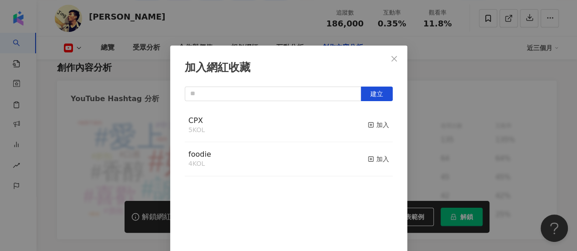
scroll to position [32, 0]
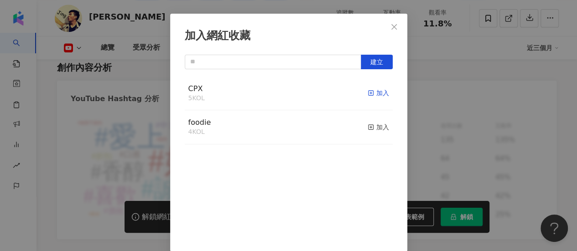
click at [372, 92] on div "加入" at bounding box center [378, 93] width 21 height 10
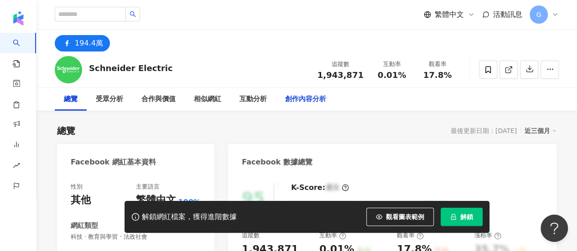
click at [302, 104] on div "創作內容分析" at bounding box center [305, 99] width 41 height 11
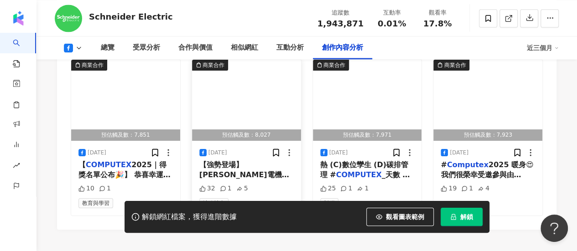
scroll to position [2526, 0]
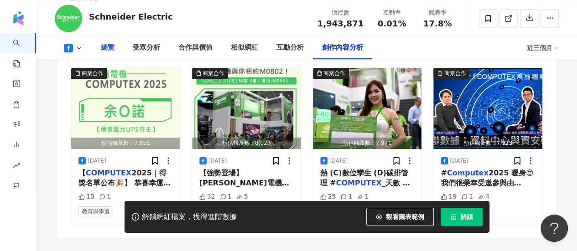
click at [110, 48] on div "總覽" at bounding box center [108, 47] width 14 height 11
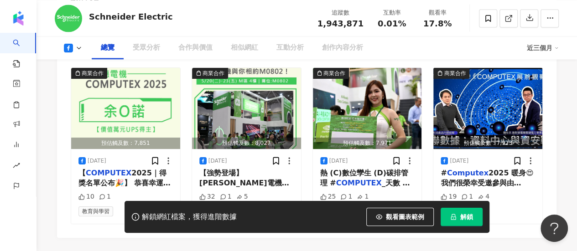
scroll to position [56, 0]
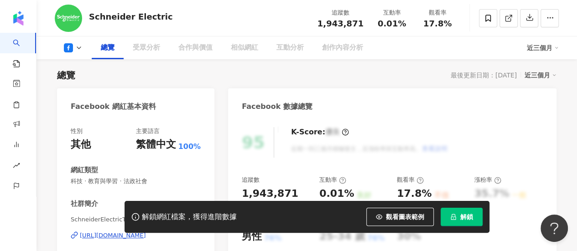
click at [119, 188] on div "性別 其他 主要語言 繁體中文 100% 網紅類型 科技 · 教育與學習 · 法政社會 社群簡介 SchneiderElectricTW | Schneide…" at bounding box center [136, 218] width 130 height 182
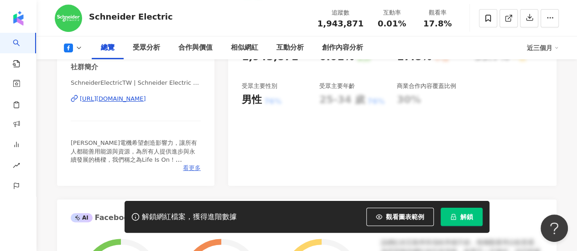
click at [193, 170] on span "看更多" at bounding box center [192, 168] width 18 height 8
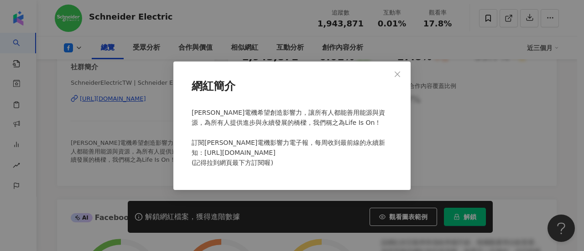
click at [143, 99] on div "網紅簡介 施耐德電機希望創造影響力，讓所有人都能善用能源與資源，為所有人提供進步與永續發展的橋樑，我們稱之為Life Is On！ 訂閱施耐德電機影響力電子報…" at bounding box center [292, 125] width 584 height 251
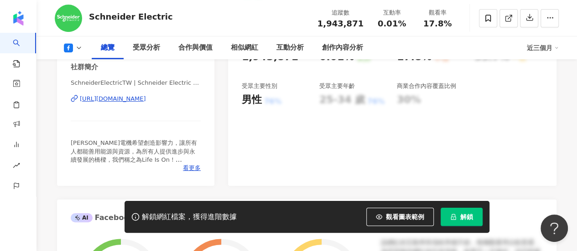
click at [143, 100] on div "https://www.facebook.com/1680942122167263" at bounding box center [113, 99] width 66 height 8
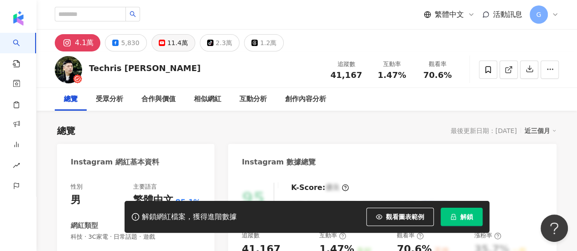
click at [169, 42] on div "11.4萬" at bounding box center [177, 42] width 21 height 13
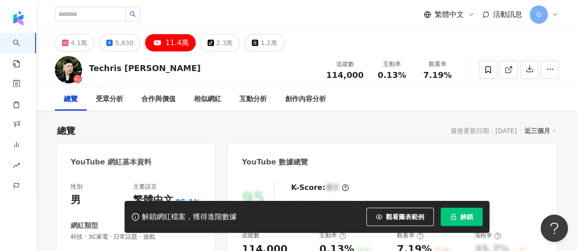
scroll to position [91, 0]
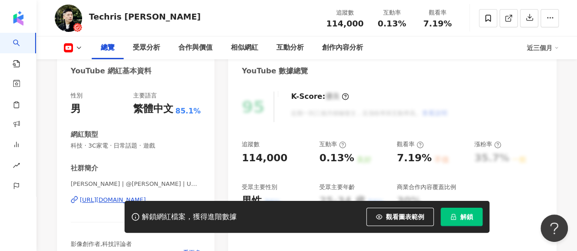
click at [146, 196] on div "[URL][DOMAIN_NAME]" at bounding box center [113, 200] width 66 height 8
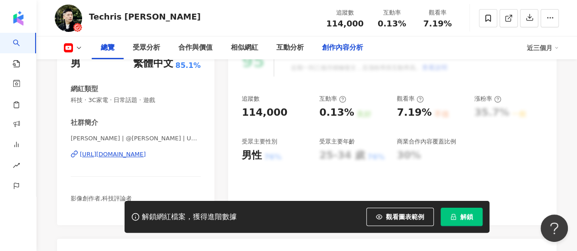
click at [362, 43] on div "創作內容分析" at bounding box center [342, 47] width 41 height 11
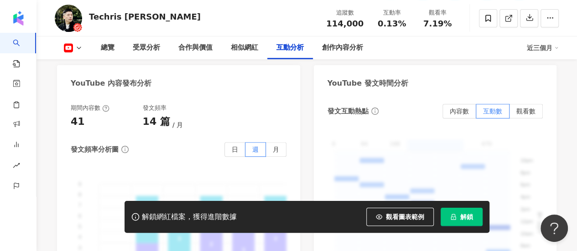
scroll to position [1940, 0]
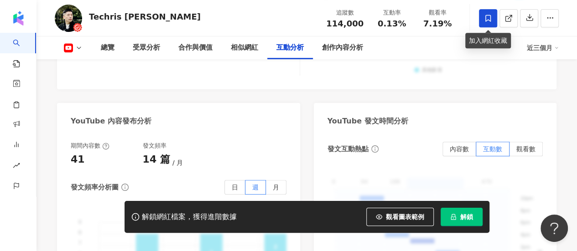
click at [489, 17] on icon at bounding box center [488, 18] width 8 height 8
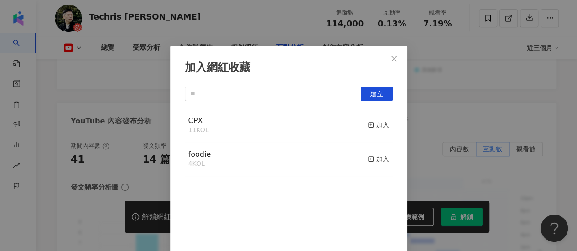
scroll to position [32, 0]
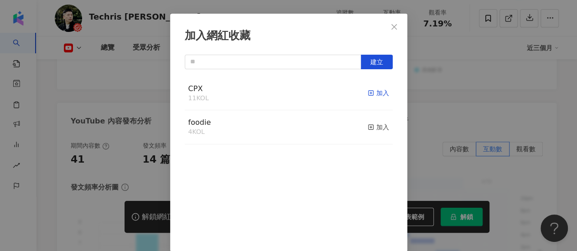
click at [368, 94] on icon "button" at bounding box center [371, 93] width 6 height 6
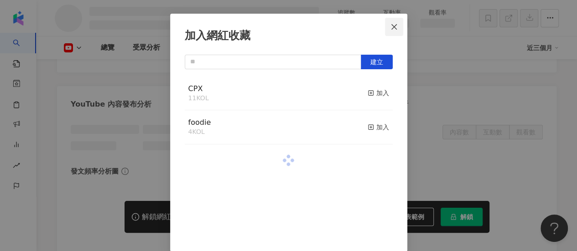
scroll to position [1542, 0]
click at [390, 30] on icon "close" at bounding box center [393, 26] width 7 height 7
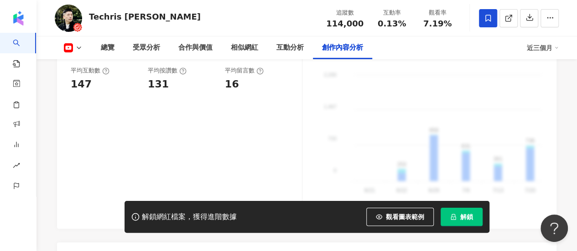
scroll to position [2254, 0]
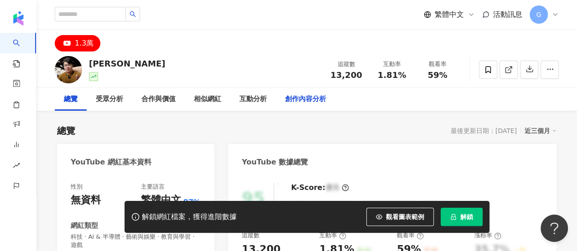
click at [310, 98] on div "創作內容分析" at bounding box center [305, 99] width 41 height 11
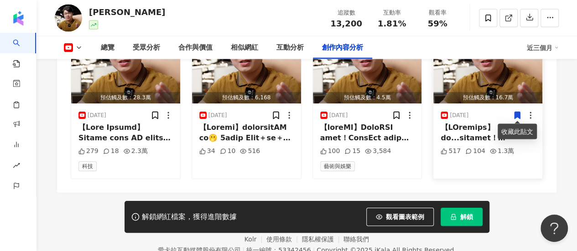
scroll to position [2534, 0]
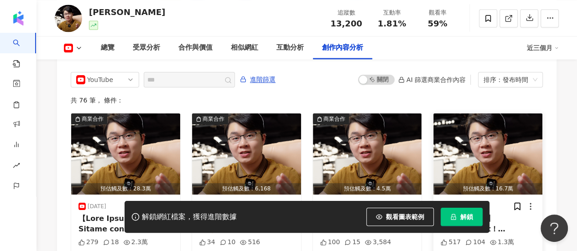
click at [210, 70] on div "YouTube 進階篩選 啟動 關閉 AI 篩選商業合作內容 排序：發布時間 共 76 筆 ， 條件： 商業合作 預估觸及數：28.3萬 [DATE] 279…" at bounding box center [306, 173] width 499 height 221
click at [275, 77] on span "進階篩選" at bounding box center [263, 80] width 26 height 15
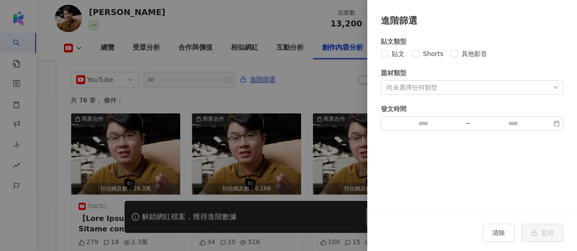
click at [439, 83] on div "尚未選擇任何類型" at bounding box center [472, 87] width 182 height 15
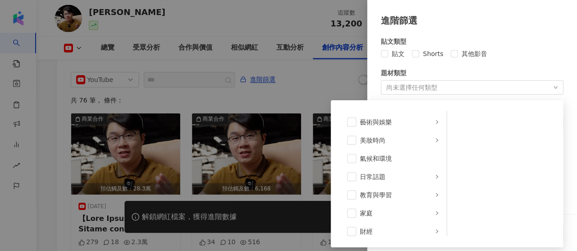
click at [342, 86] on div at bounding box center [288, 125] width 577 height 251
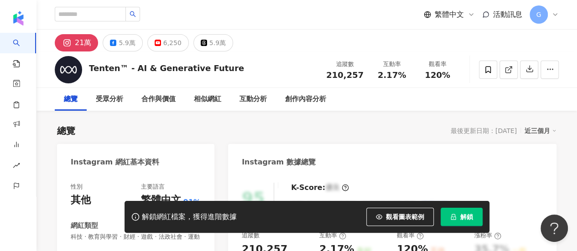
scroll to position [137, 0]
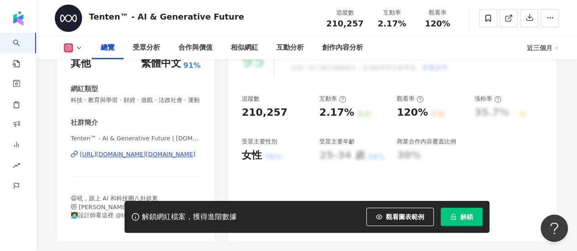
click at [187, 220] on span "看更多" at bounding box center [192, 224] width 18 height 8
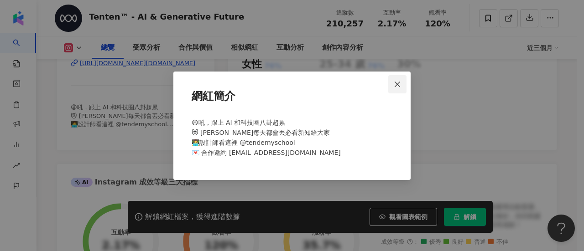
click at [398, 82] on icon "close" at bounding box center [397, 84] width 7 height 7
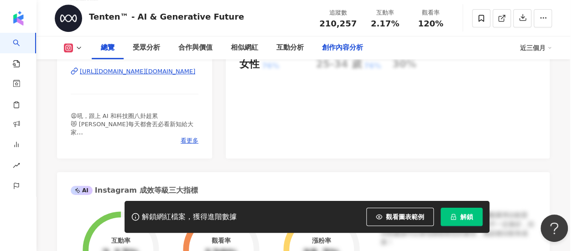
click at [350, 52] on div "創作內容分析" at bounding box center [342, 47] width 41 height 11
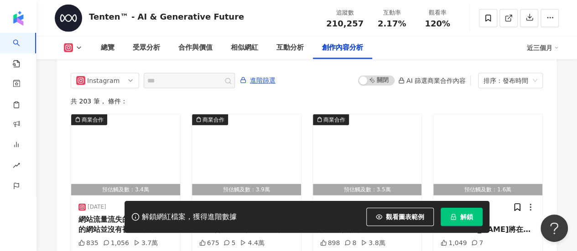
scroll to position [2901, 0]
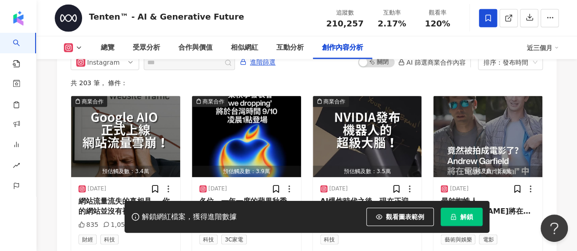
click at [487, 23] on span at bounding box center [488, 18] width 18 height 18
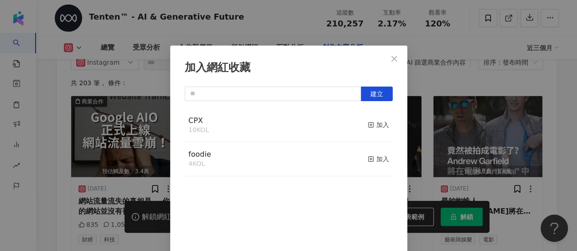
scroll to position [32, 0]
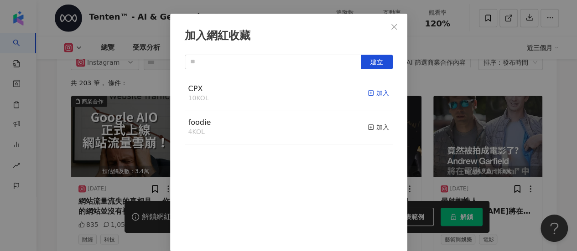
click at [368, 94] on div "加入" at bounding box center [378, 93] width 21 height 10
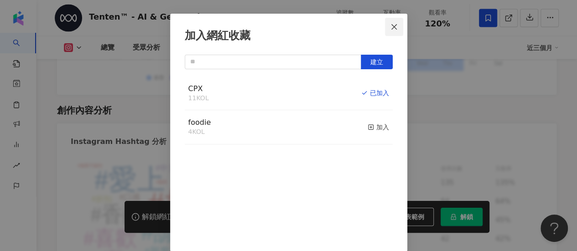
click at [393, 25] on icon "close" at bounding box center [393, 26] width 7 height 7
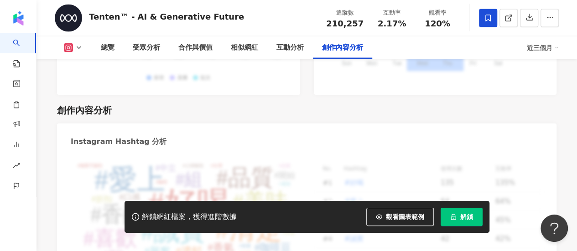
scroll to position [0, 0]
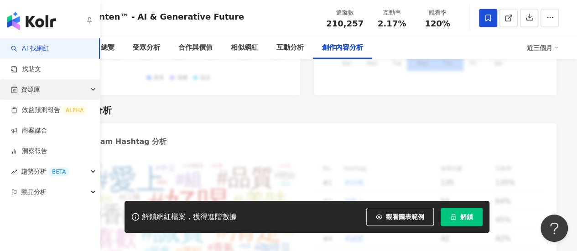
click at [62, 90] on div "資源庫" at bounding box center [50, 89] width 100 height 21
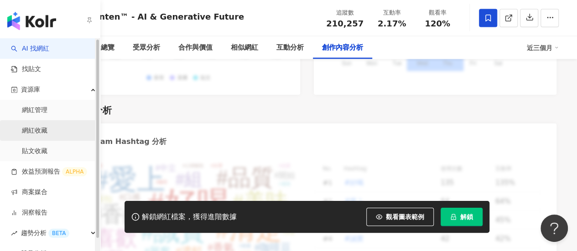
click link "網紅收藏"
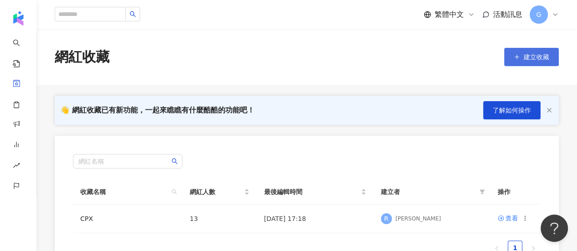
click span "建立收藏"
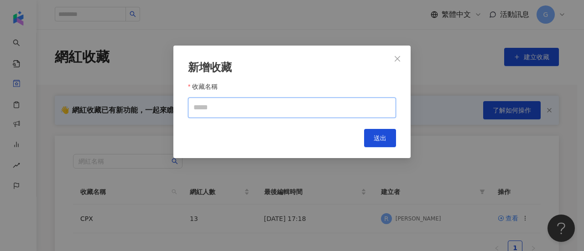
click input "收藏名稱"
type input "*"
type input "*********"
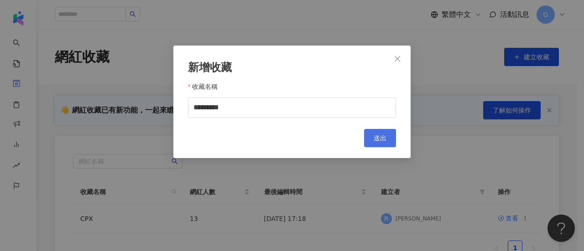
click span "送出"
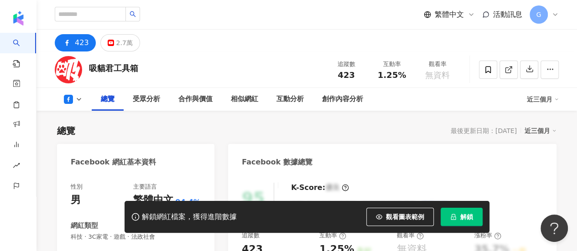
click at [109, 42] on rect at bounding box center [110, 43] width 5 height 4
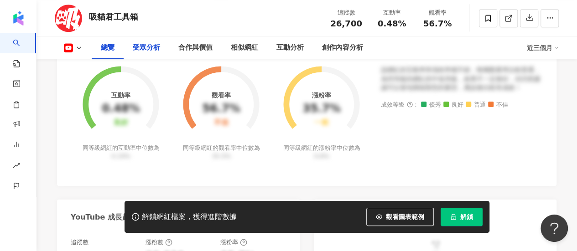
scroll to position [401, 0]
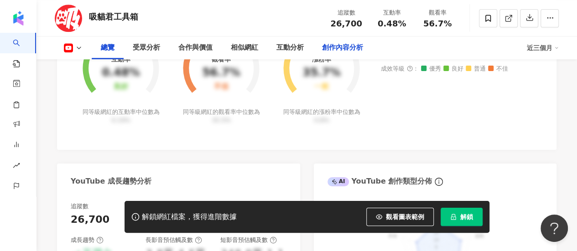
click at [358, 45] on div "創作內容分析" at bounding box center [342, 47] width 41 height 11
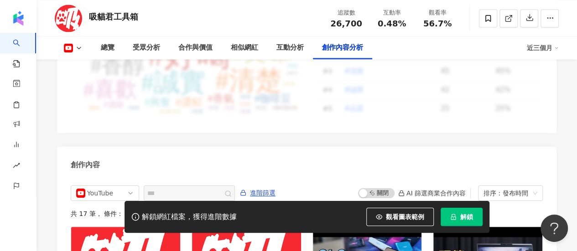
scroll to position [2565, 0]
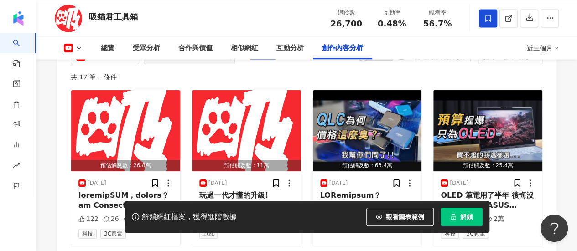
click at [484, 19] on icon at bounding box center [488, 18] width 8 height 8
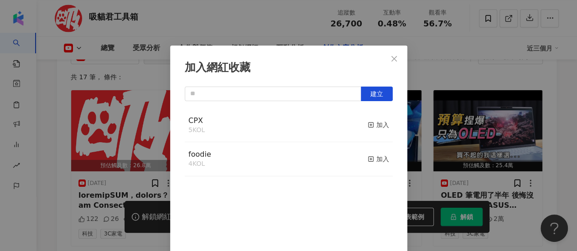
scroll to position [32, 0]
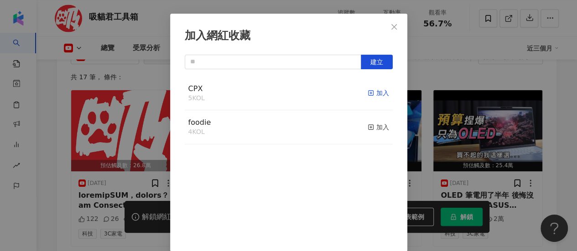
click at [371, 93] on div "加入" at bounding box center [378, 93] width 21 height 10
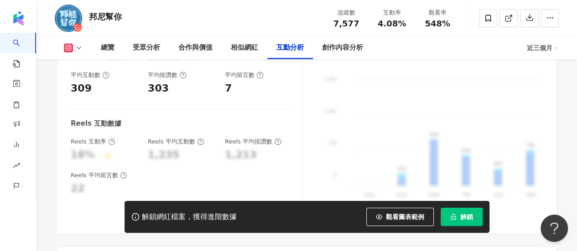
scroll to position [1961, 0]
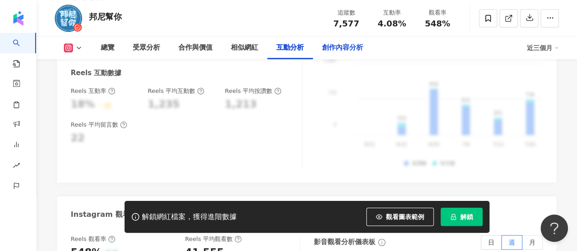
click at [335, 47] on div "創作內容分析" at bounding box center [342, 47] width 41 height 11
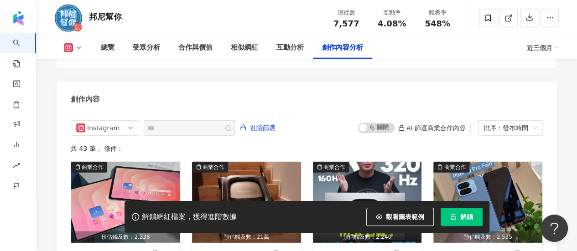
scroll to position [2829, 0]
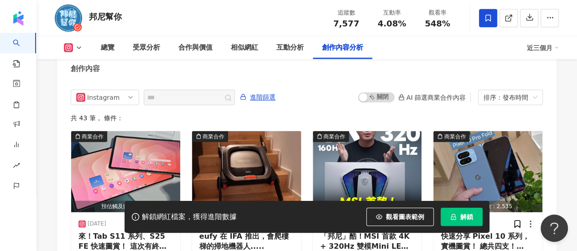
click at [481, 23] on span at bounding box center [488, 18] width 18 height 18
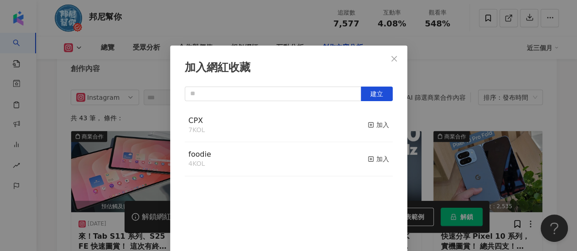
scroll to position [32, 0]
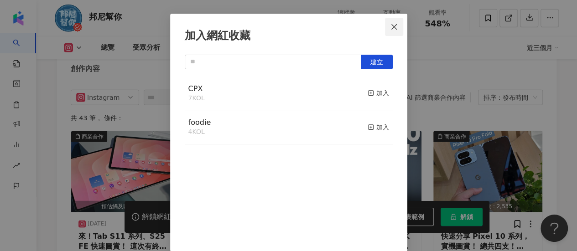
click at [385, 25] on span "Close" at bounding box center [394, 26] width 18 height 7
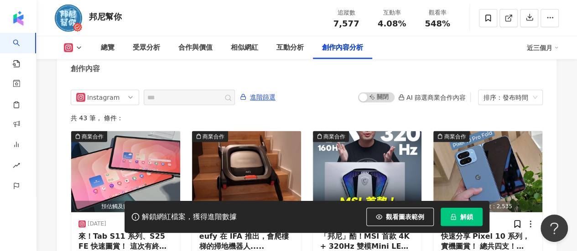
scroll to position [0, 0]
click at [102, 45] on div "總覽" at bounding box center [108, 47] width 14 height 11
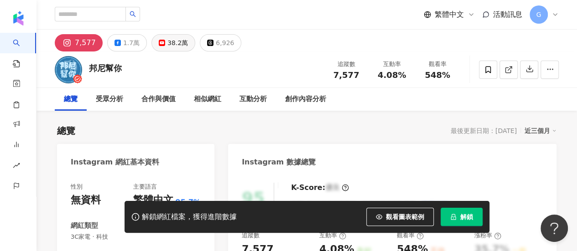
click at [159, 47] on button "38.2萬" at bounding box center [173, 42] width 44 height 17
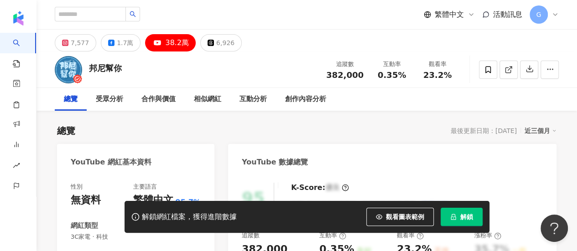
scroll to position [46, 0]
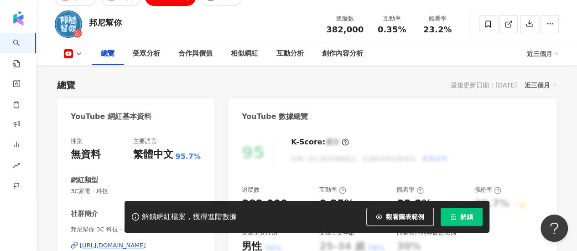
click at [466, 216] on span "解鎖" at bounding box center [466, 216] width 13 height 7
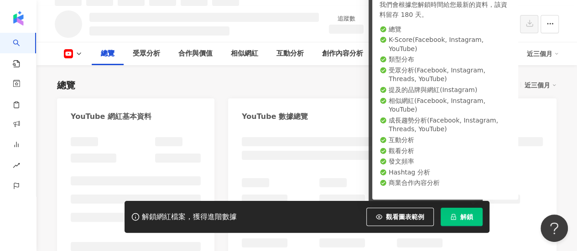
scroll to position [55, 0]
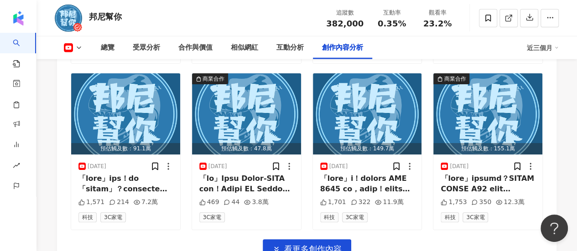
scroll to position [2837, 0]
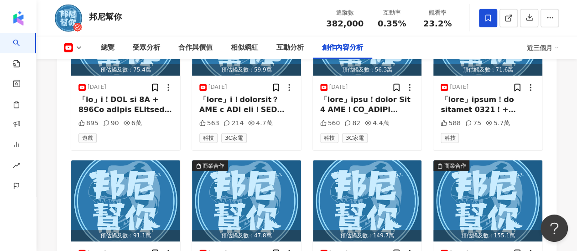
click at [488, 22] on span at bounding box center [488, 18] width 18 height 18
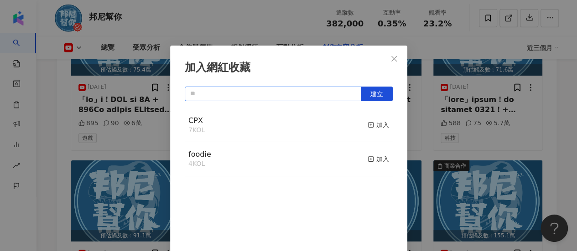
scroll to position [32, 0]
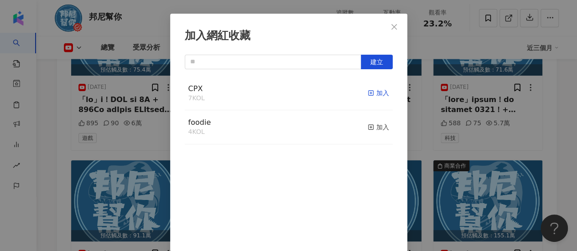
click at [368, 93] on div "加入" at bounding box center [378, 93] width 21 height 10
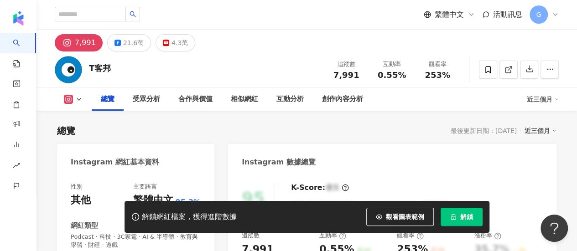
scroll to position [182, 0]
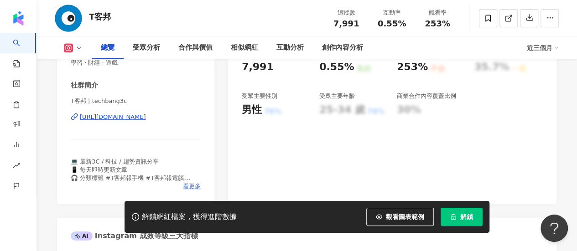
click at [194, 187] on span "看更多" at bounding box center [192, 186] width 18 height 8
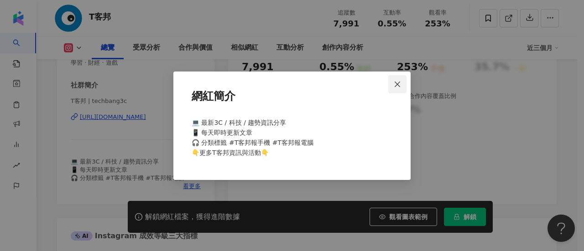
click at [395, 82] on icon "close" at bounding box center [396, 84] width 5 height 5
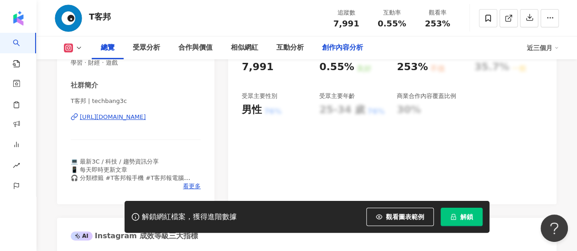
click at [338, 52] on div "創作內容分析" at bounding box center [342, 47] width 41 height 11
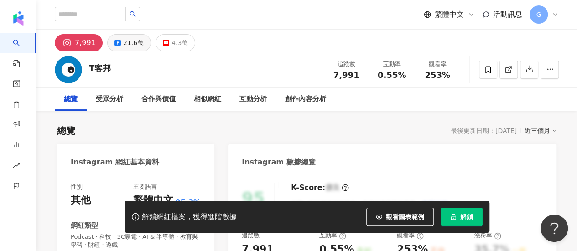
click at [138, 42] on div "21.6萬" at bounding box center [133, 42] width 21 height 13
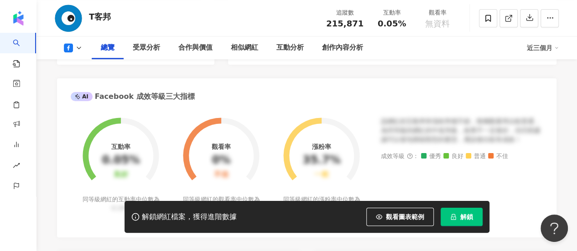
scroll to position [228, 0]
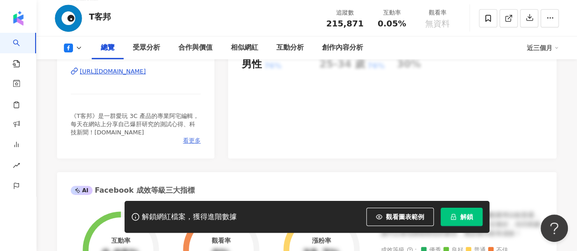
click at [192, 141] on span "看更多" at bounding box center [192, 141] width 18 height 8
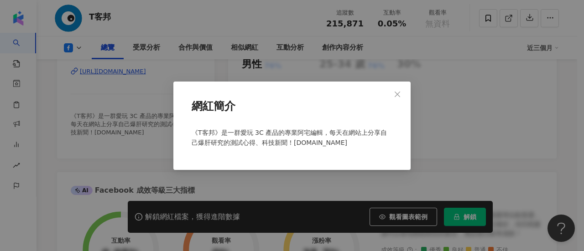
drag, startPoint x: 398, startPoint y: 92, endPoint x: 393, endPoint y: 92, distance: 5.0
click at [398, 92] on icon "close" at bounding box center [397, 94] width 7 height 7
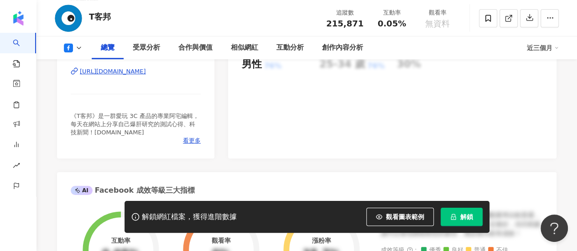
scroll to position [0, 0]
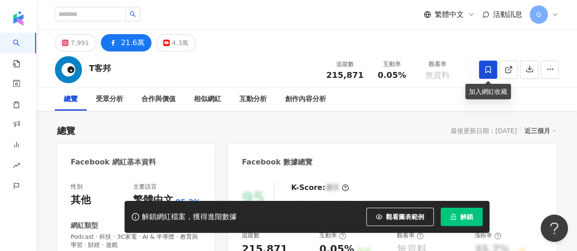
click at [485, 73] on icon at bounding box center [487, 69] width 5 height 7
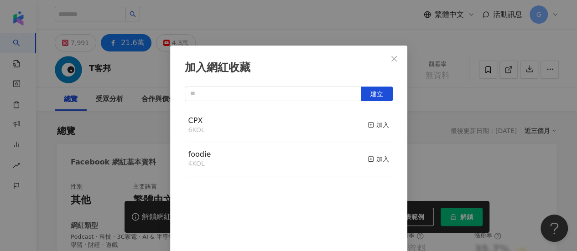
scroll to position [32, 0]
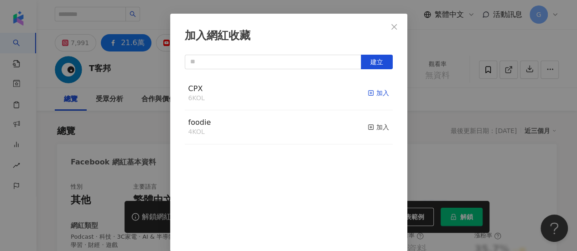
click at [368, 95] on div "加入" at bounding box center [378, 93] width 21 height 10
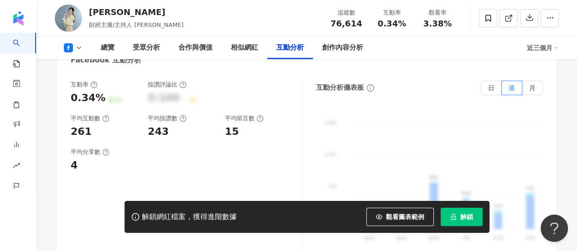
scroll to position [1596, 0]
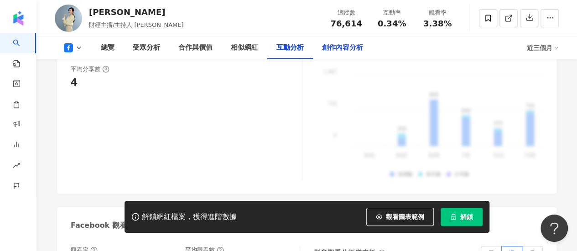
click at [326, 54] on div "創作內容分析" at bounding box center [342, 47] width 59 height 23
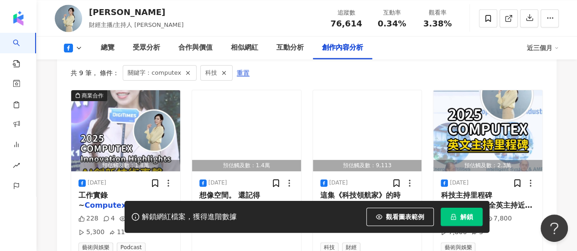
scroll to position [2479, 0]
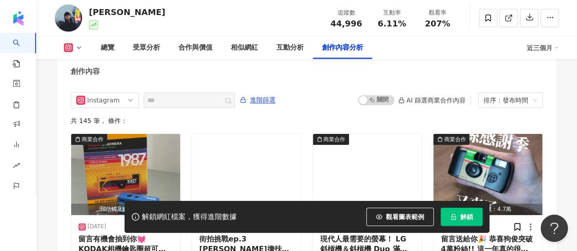
scroll to position [2645, 0]
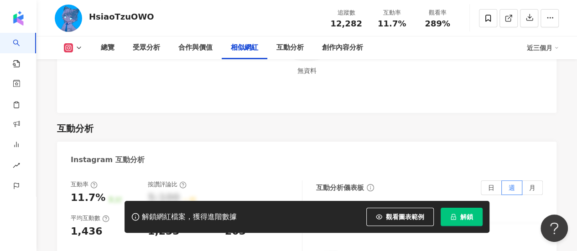
scroll to position [1778, 0]
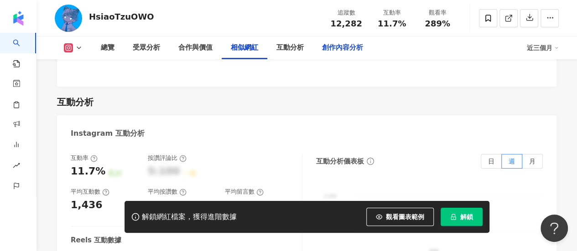
click at [336, 45] on div "創作內容分析" at bounding box center [342, 47] width 41 height 11
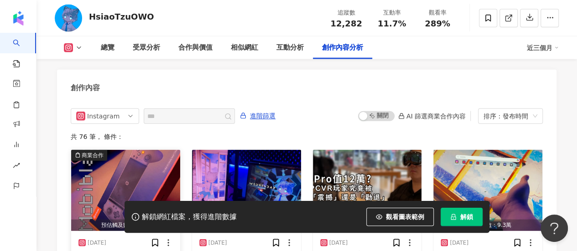
scroll to position [2840, 0]
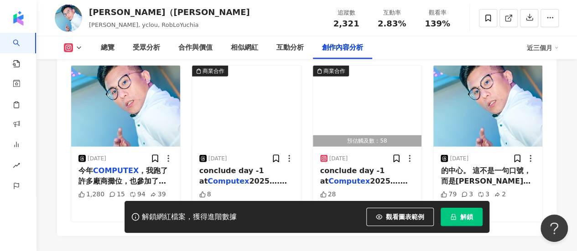
scroll to position [2918, 0]
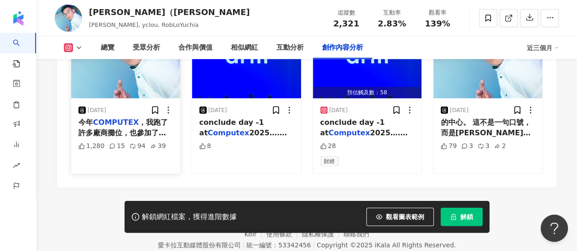
click at [120, 127] on mark "COMPUTEX" at bounding box center [116, 122] width 46 height 9
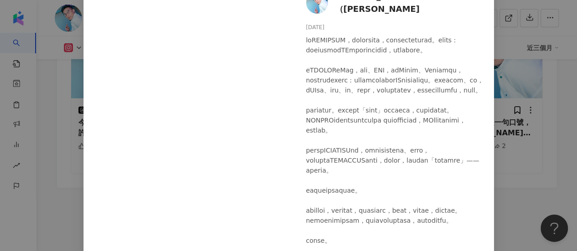
scroll to position [0, 0]
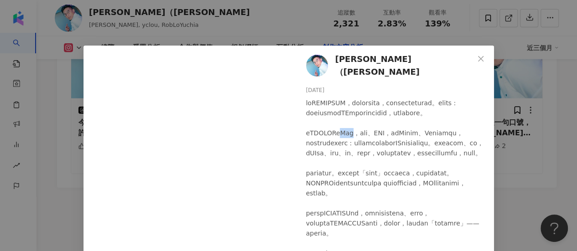
drag, startPoint x: 337, startPoint y: 139, endPoint x: 348, endPoint y: 140, distance: 11.9
click at [348, 140] on div at bounding box center [396, 203] width 181 height 211
click at [243, 28] on div "羅毓嘉（羅毓嘉） 2025/5/20 1,280 15 94 39 查看原始貼文" at bounding box center [288, 125] width 577 height 251
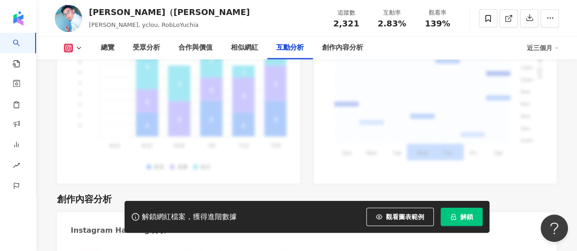
scroll to position [2827, 0]
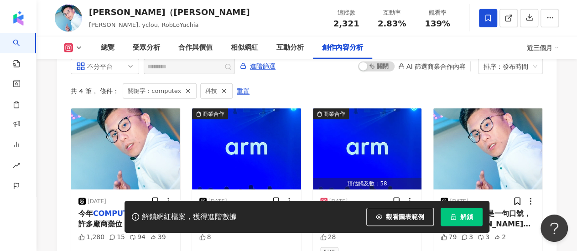
click at [484, 22] on span at bounding box center [488, 18] width 18 height 18
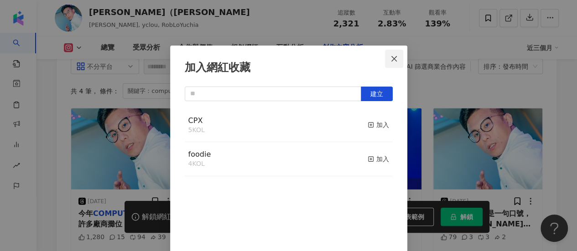
scroll to position [32, 0]
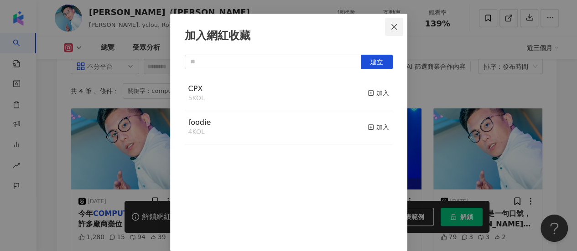
click at [390, 25] on icon "close" at bounding box center [393, 26] width 7 height 7
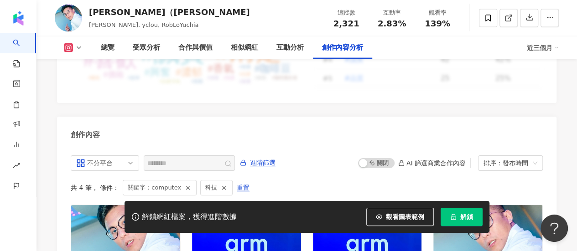
scroll to position [2690, 0]
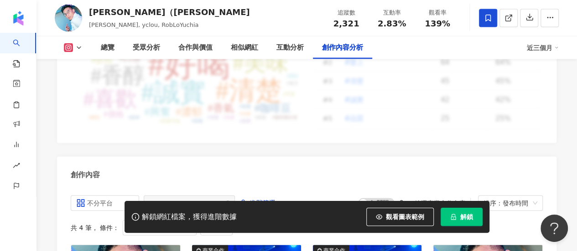
click at [484, 15] on icon at bounding box center [488, 18] width 8 height 8
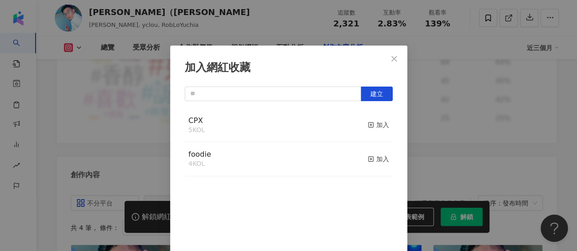
scroll to position [32, 0]
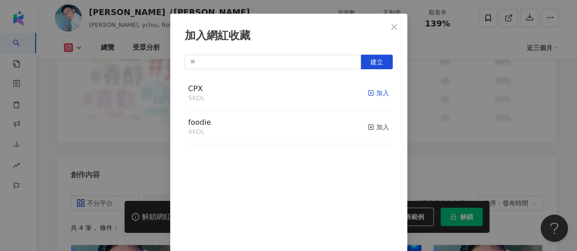
click at [368, 93] on div "加入" at bounding box center [378, 93] width 21 height 10
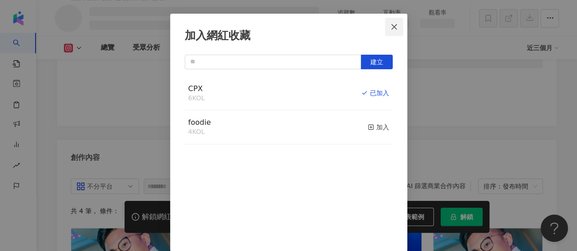
scroll to position [2347, 0]
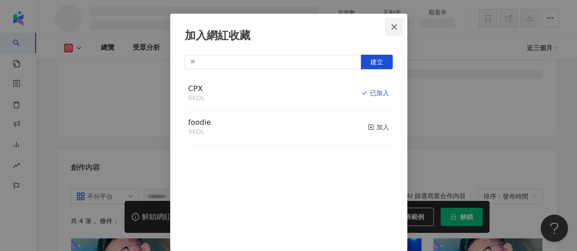
click at [390, 27] on icon "close" at bounding box center [393, 26] width 7 height 7
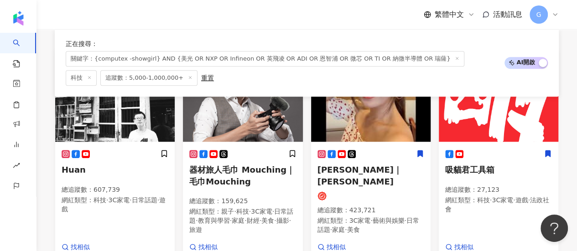
scroll to position [368, 0]
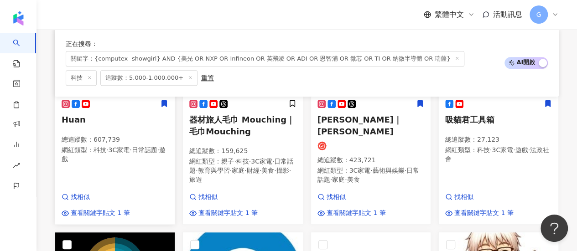
click at [166, 99] on icon at bounding box center [164, 103] width 8 height 8
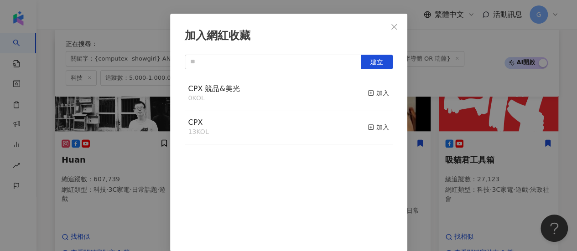
scroll to position [400, 0]
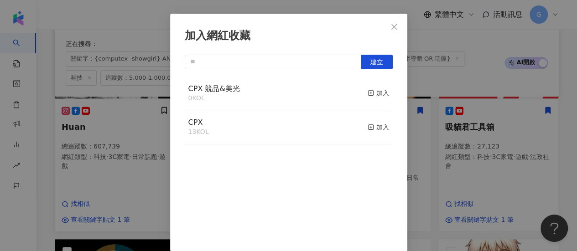
click at [354, 93] on div "CPX 競品&美光 0 KOL 加入" at bounding box center [289, 94] width 208 height 34
click at [368, 93] on icon "button" at bounding box center [371, 93] width 6 height 6
click at [398, 22] on button "Close" at bounding box center [394, 27] width 18 height 18
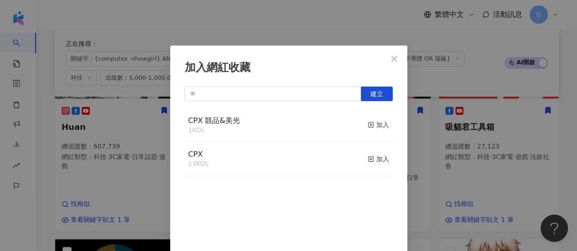
scroll to position [32, 0]
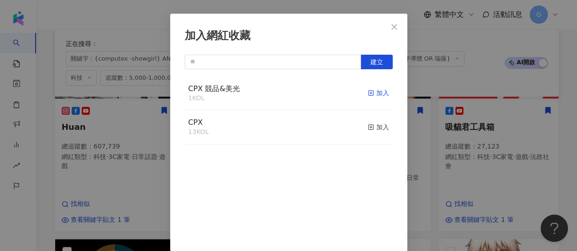
click at [368, 92] on div "加入" at bounding box center [378, 93] width 21 height 10
click at [389, 22] on button "Close" at bounding box center [394, 27] width 18 height 18
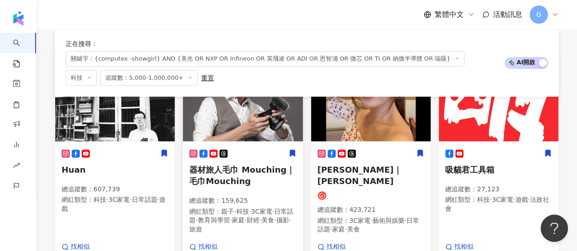
scroll to position [309, 0]
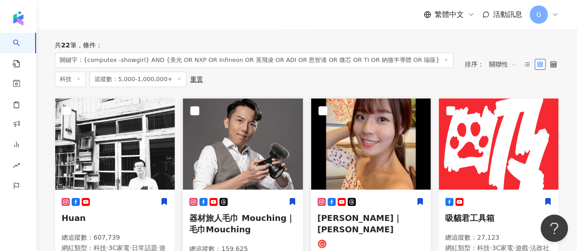
click at [420, 198] on icon at bounding box center [420, 201] width 5 height 6
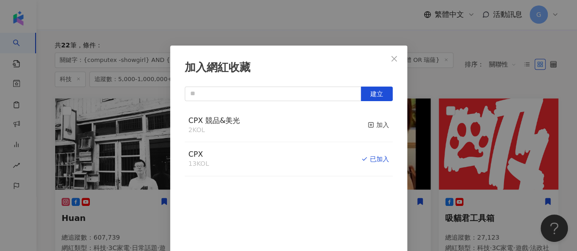
scroll to position [32, 0]
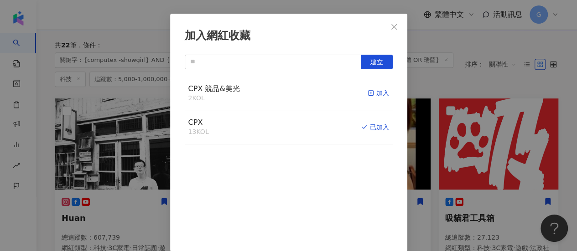
click at [370, 93] on div "加入" at bounding box center [378, 93] width 21 height 10
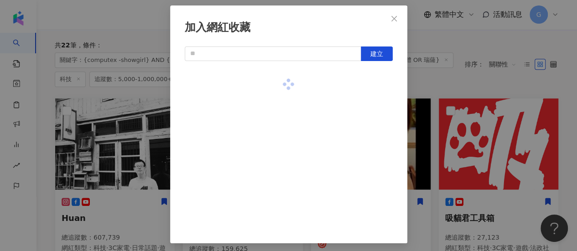
scroll to position [43, 0]
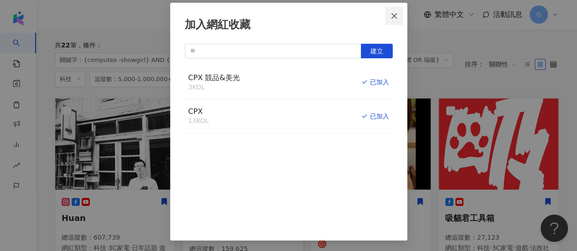
click at [391, 16] on icon "close" at bounding box center [393, 15] width 5 height 5
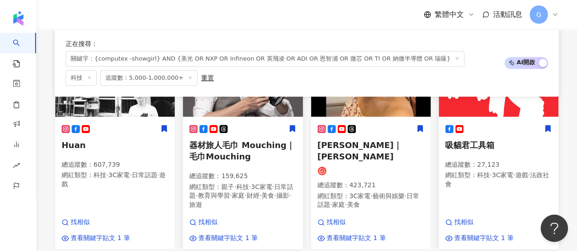
scroll to position [400, 0]
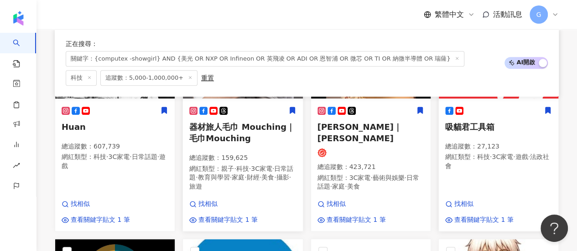
click at [548, 107] on icon at bounding box center [547, 110] width 5 height 6
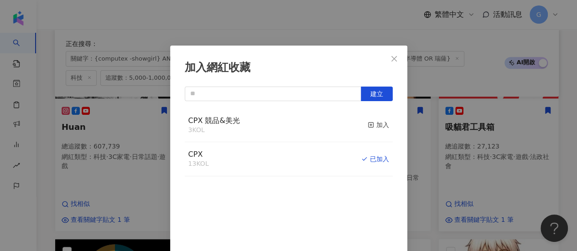
scroll to position [32, 0]
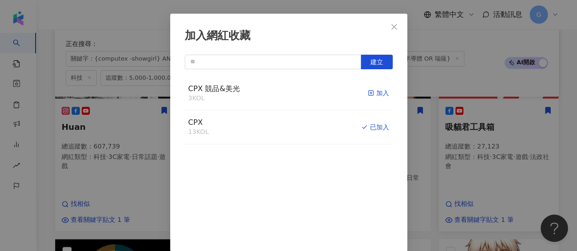
click at [370, 93] on div "加入" at bounding box center [378, 93] width 21 height 10
click at [390, 24] on icon "close" at bounding box center [393, 26] width 7 height 7
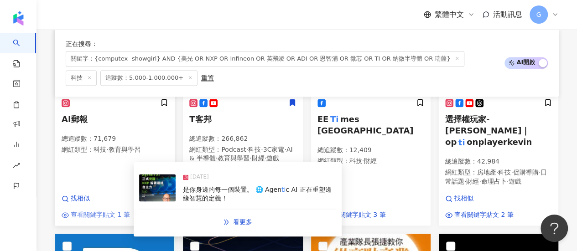
scroll to position [628, 0]
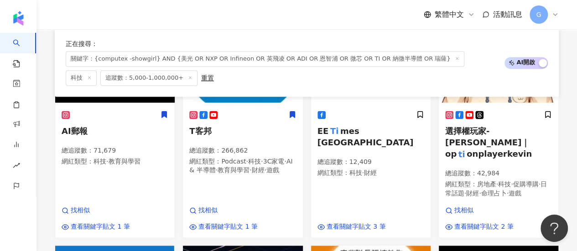
click at [166, 111] on icon at bounding box center [164, 114] width 5 height 6
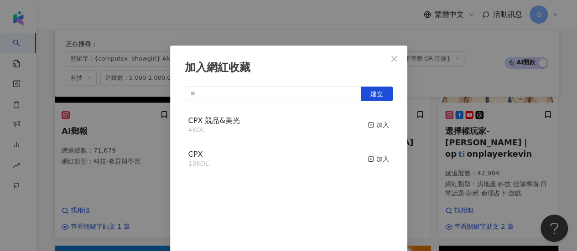
scroll to position [32, 0]
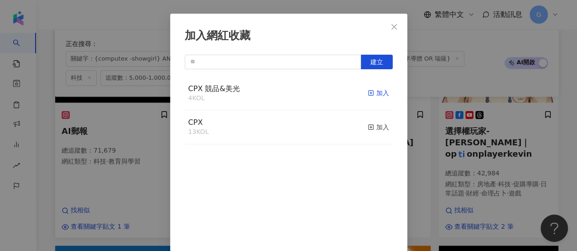
click at [368, 92] on div "加入" at bounding box center [378, 93] width 21 height 10
click at [387, 31] on button "Close" at bounding box center [394, 27] width 18 height 18
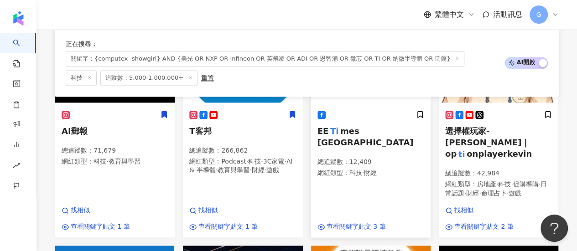
scroll to position [0, 0]
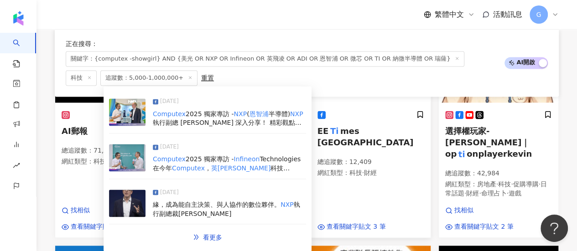
drag, startPoint x: 363, startPoint y: 206, endPoint x: 344, endPoint y: 114, distance: 93.7
click at [344, 126] on span "mes Taiwan" at bounding box center [365, 136] width 96 height 21
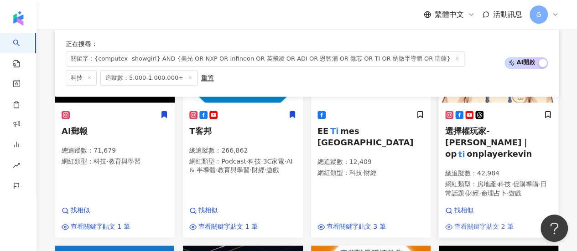
click at [492, 223] on span "查看關鍵字貼文 2 筆" at bounding box center [483, 227] width 59 height 9
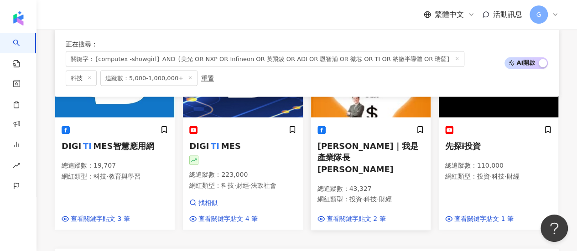
scroll to position [856, 0]
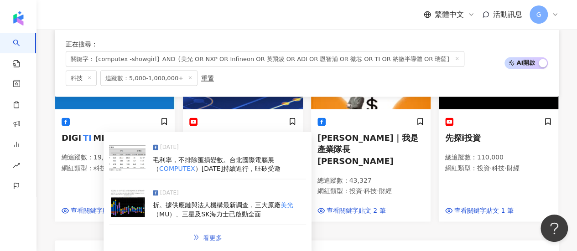
click at [208, 234] on span "看更多" at bounding box center [212, 237] width 19 height 7
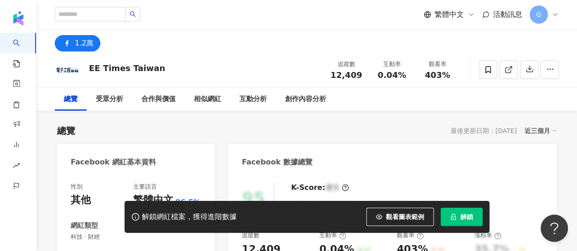
scroll to position [182, 0]
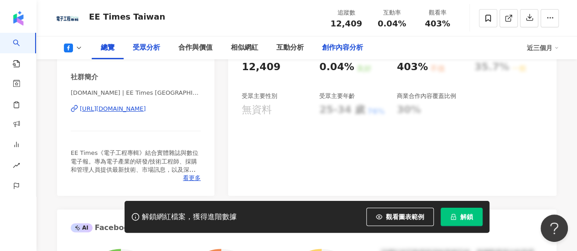
click at [330, 46] on div "創作內容分析" at bounding box center [342, 47] width 41 height 11
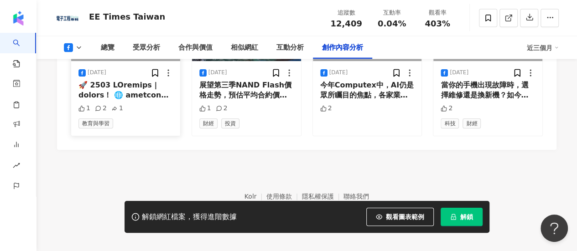
scroll to position [2556, 0]
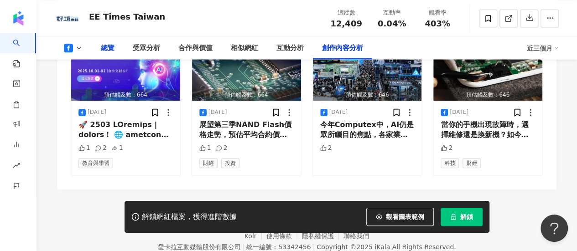
click at [96, 46] on div "總覽" at bounding box center [108, 47] width 32 height 23
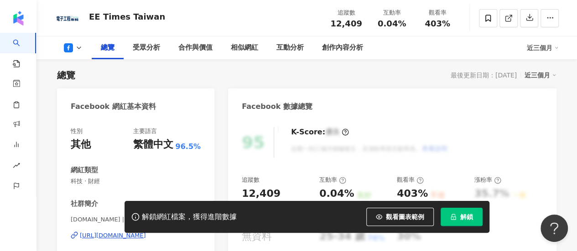
scroll to position [147, 0]
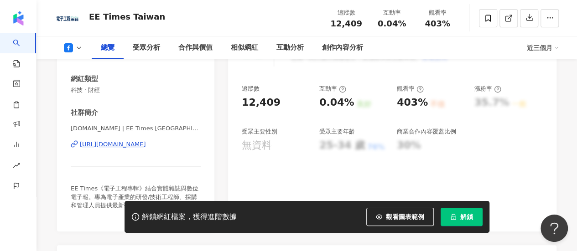
click at [108, 143] on div "[URL][DOMAIN_NAME]" at bounding box center [113, 144] width 66 height 8
click at [487, 18] on icon at bounding box center [488, 18] width 8 height 8
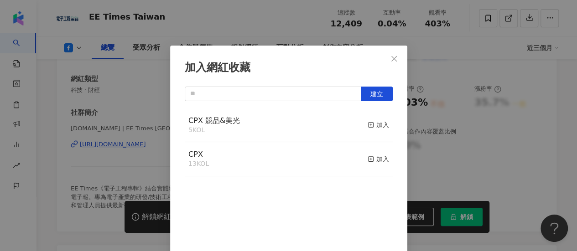
scroll to position [32, 0]
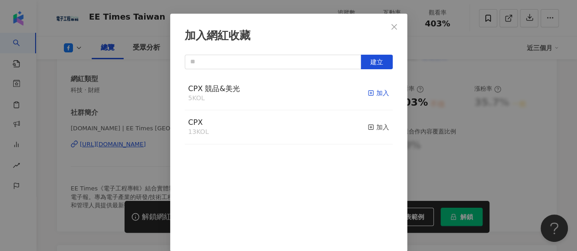
click at [368, 93] on div "加入" at bounding box center [378, 93] width 21 height 10
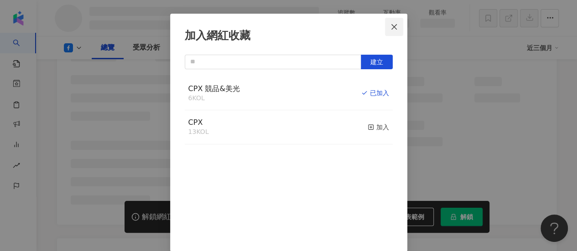
click at [391, 26] on icon "close" at bounding box center [393, 26] width 5 height 5
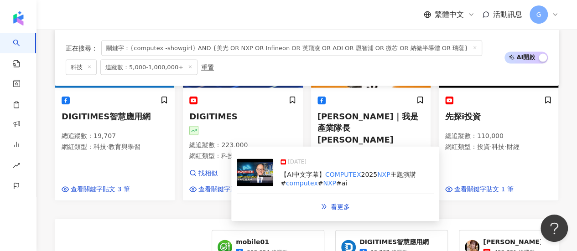
drag, startPoint x: 489, startPoint y: 185, endPoint x: 562, endPoint y: 141, distance: 84.7
click at [562, 141] on div "先探i投資 總追蹤數 ： 110,000 網紅類型 ： 投資 · 科技 · 財經 查看關鍵字貼文 1 筆" at bounding box center [499, 98] width 128 height 204
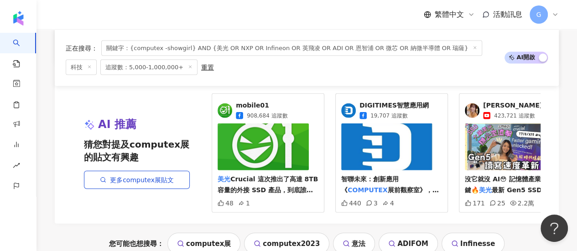
scroll to position [1094, 0]
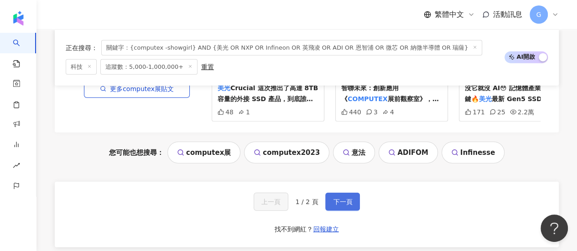
click at [337, 197] on button "下一頁" at bounding box center [342, 202] width 35 height 18
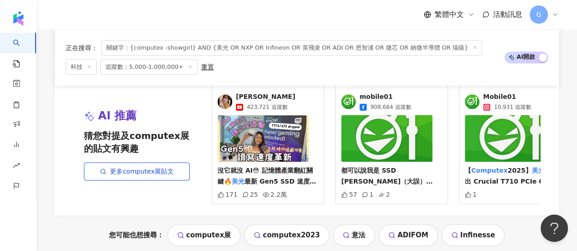
scroll to position [636, 0]
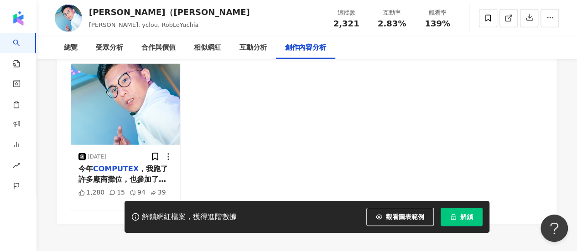
scroll to position [2861, 0]
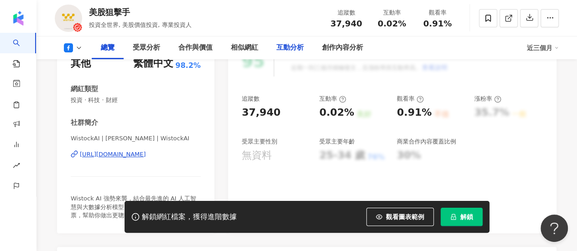
click at [307, 52] on div "互動分析" at bounding box center [290, 47] width 46 height 23
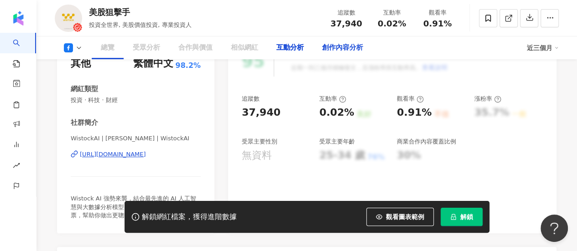
click at [328, 47] on div "創作內容分析" at bounding box center [342, 47] width 41 height 11
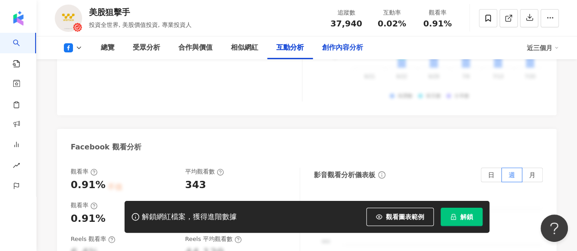
click at [337, 47] on div "創作內容分析" at bounding box center [342, 47] width 41 height 11
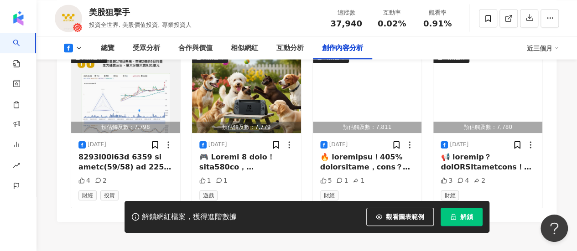
scroll to position [2591, 0]
